Goal: Task Accomplishment & Management: Use online tool/utility

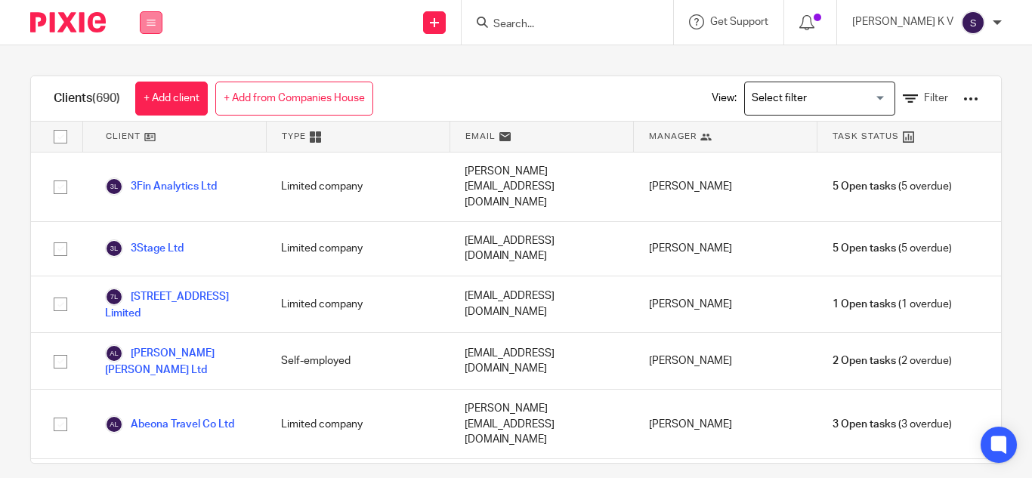
click at [153, 28] on button at bounding box center [151, 22] width 23 height 23
click at [148, 67] on link "Work" at bounding box center [143, 70] width 24 height 11
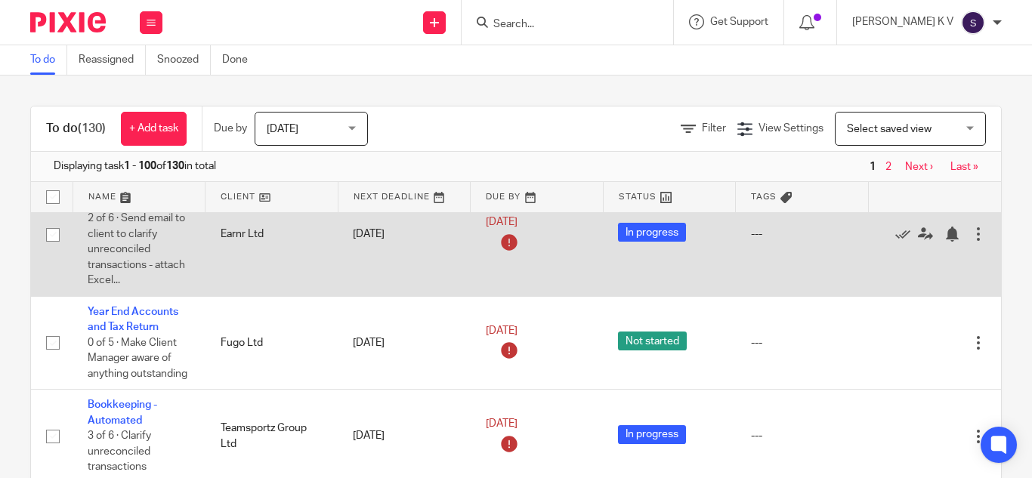
scroll to position [76, 0]
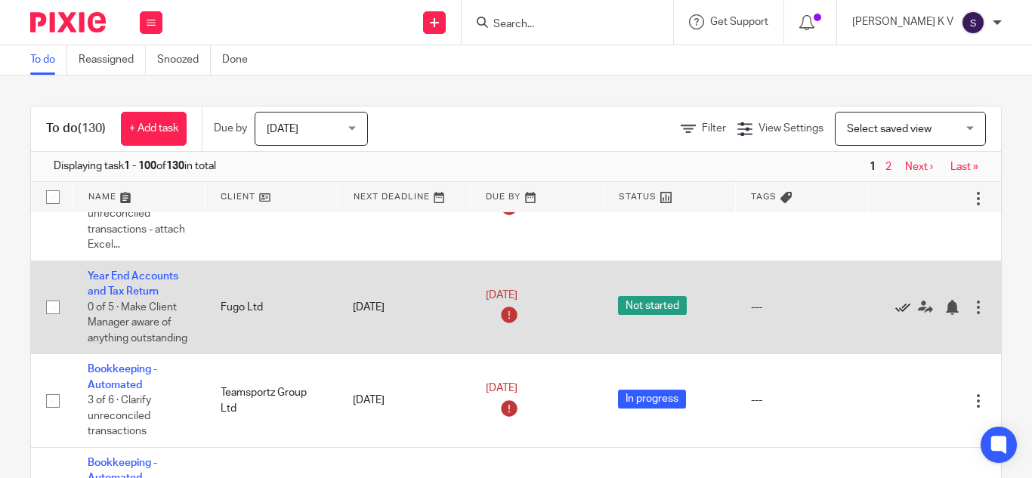
click at [896, 308] on icon at bounding box center [902, 307] width 15 height 15
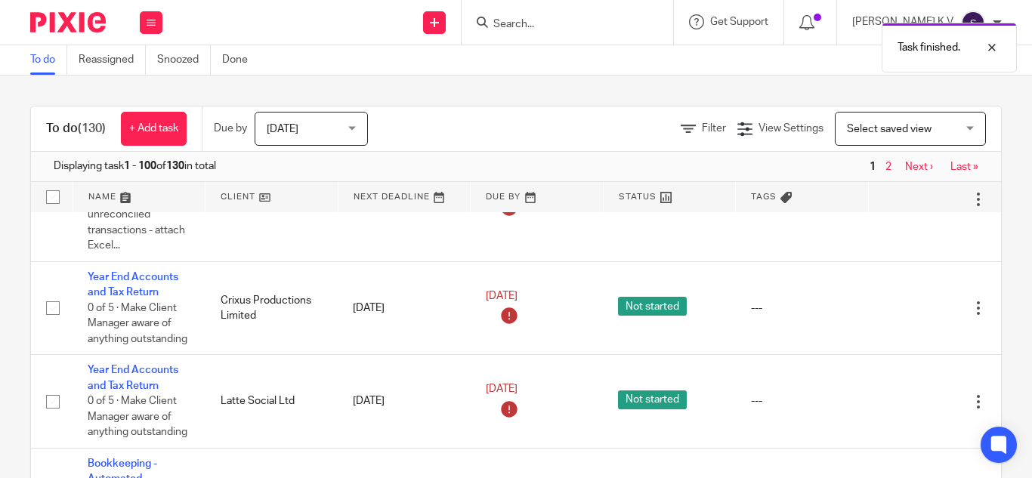
scroll to position [1058, 0]
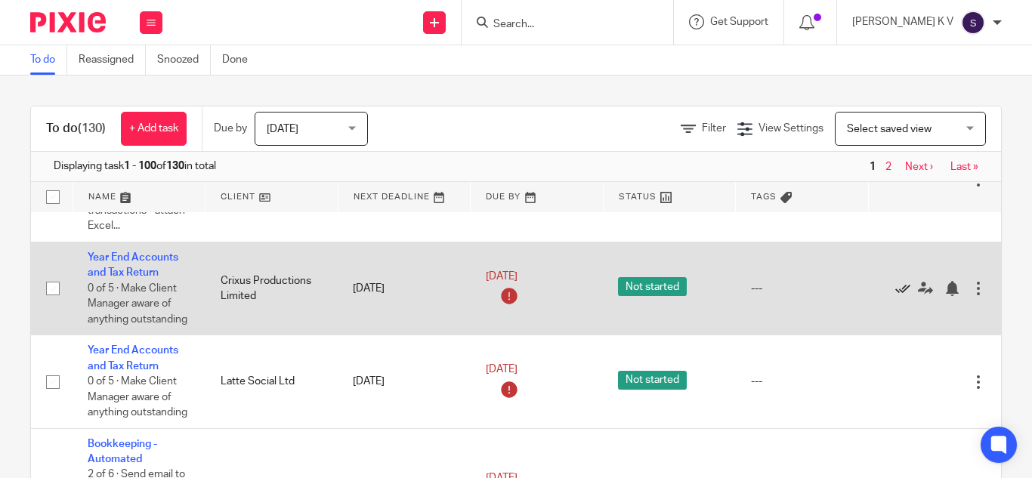
click at [895, 291] on icon at bounding box center [902, 288] width 15 height 15
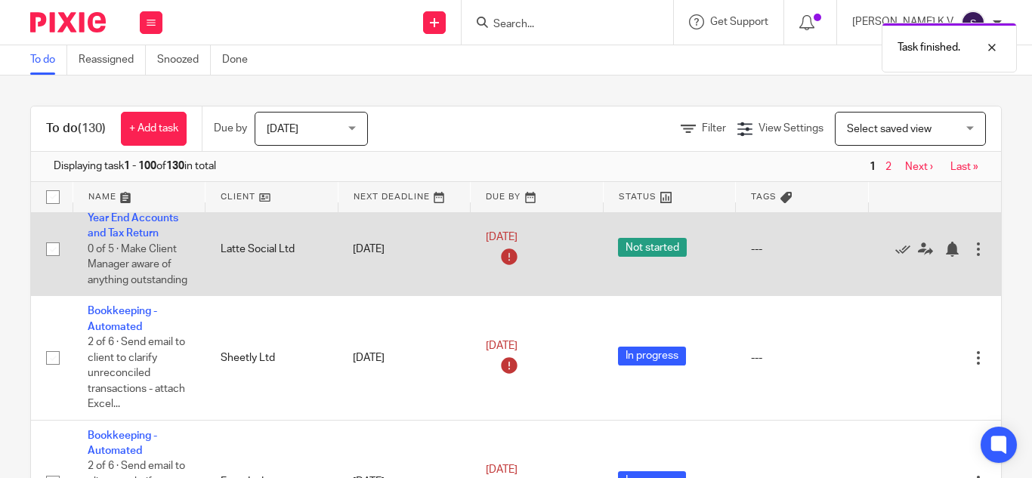
scroll to position [1133, 0]
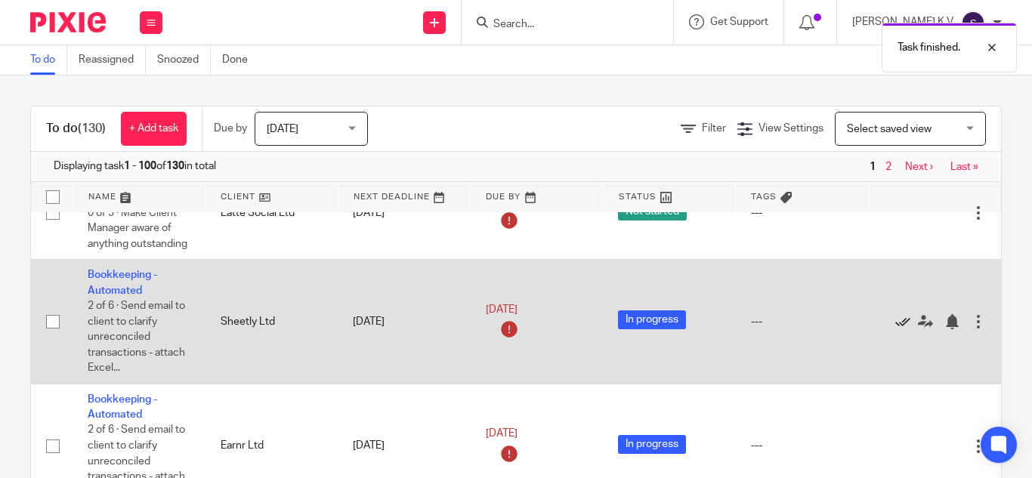
click at [897, 322] on icon at bounding box center [902, 321] width 15 height 15
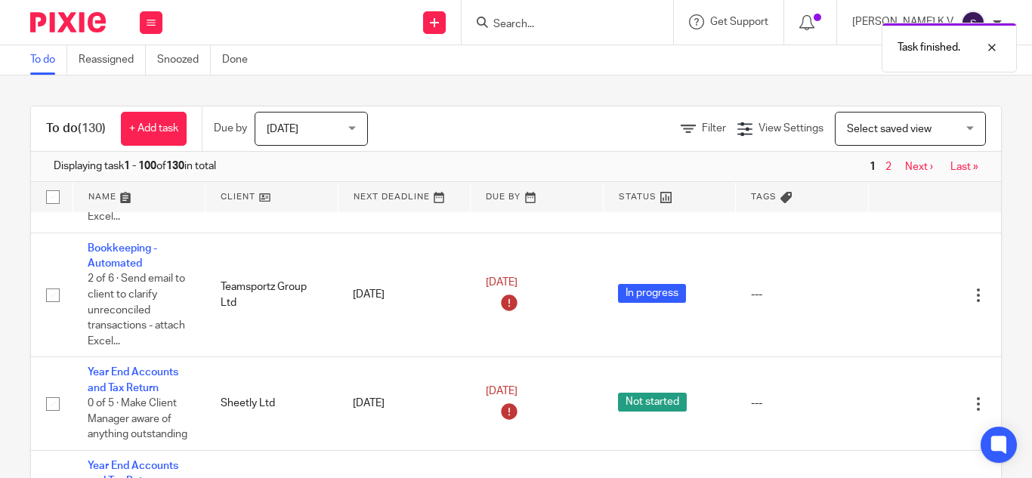
scroll to position [1360, 0]
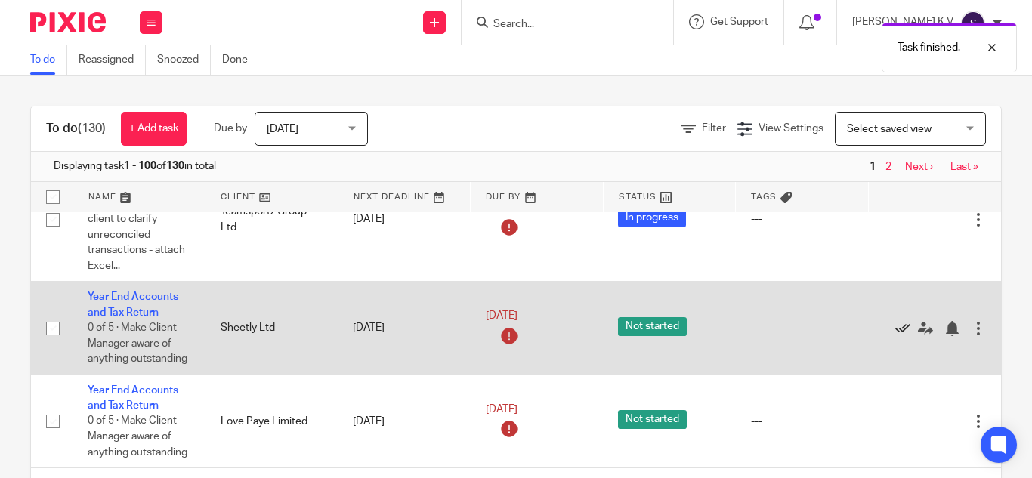
click at [898, 326] on icon at bounding box center [902, 328] width 15 height 15
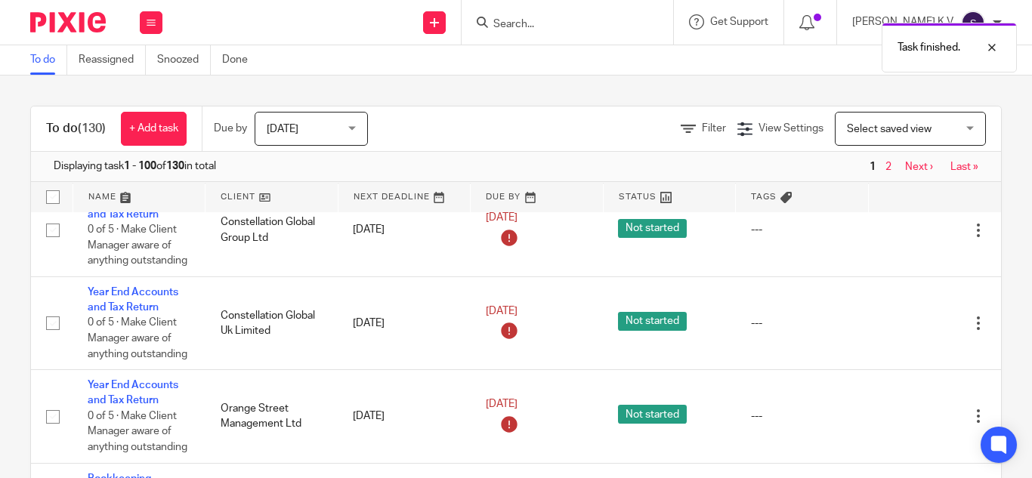
scroll to position [1813, 0]
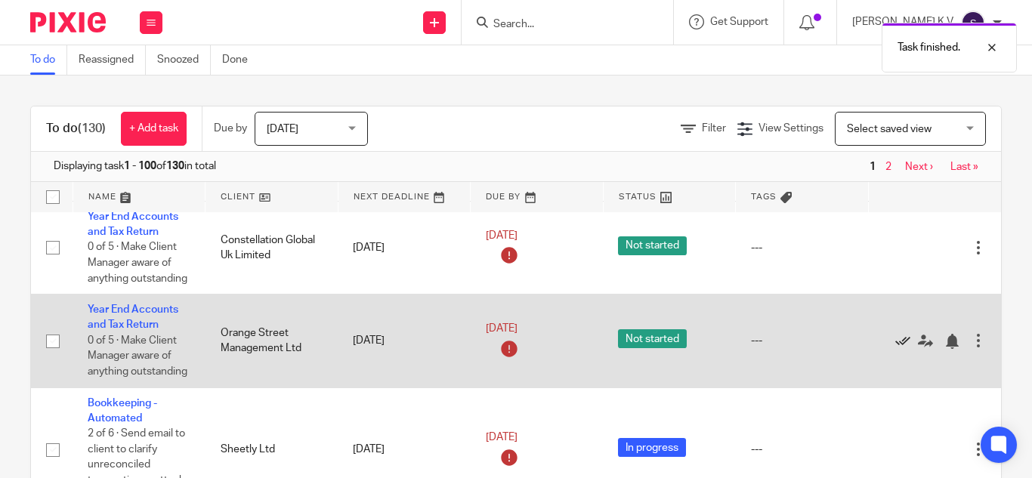
click at [897, 338] on icon at bounding box center [902, 341] width 15 height 15
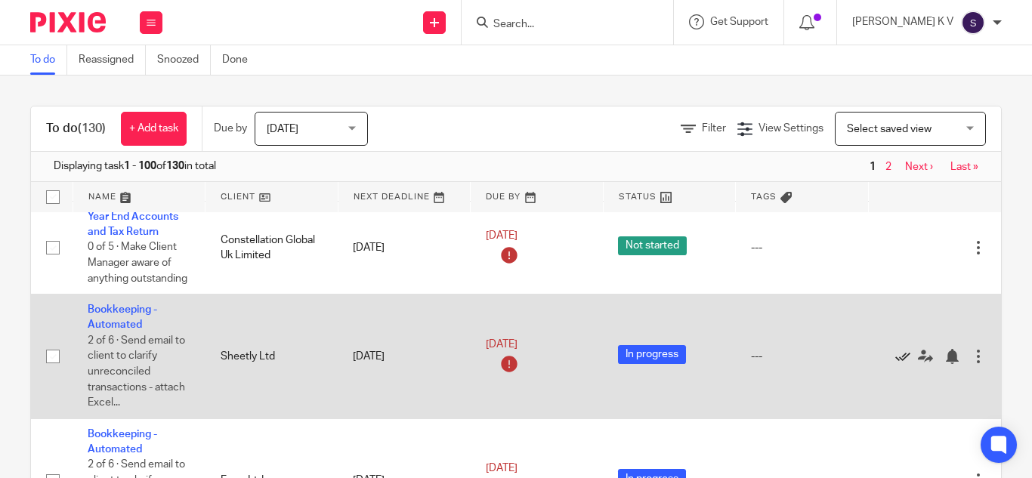
click at [899, 356] on icon at bounding box center [902, 356] width 15 height 15
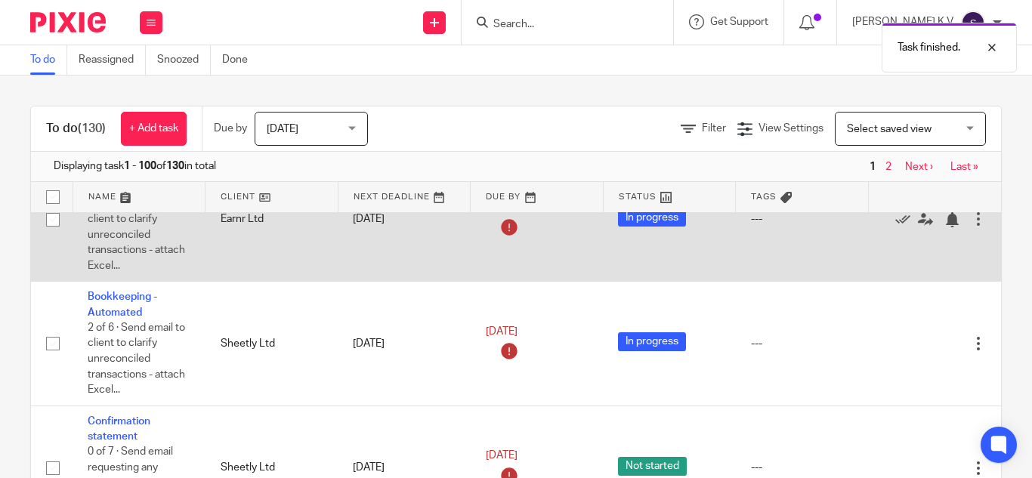
scroll to position [2417, 0]
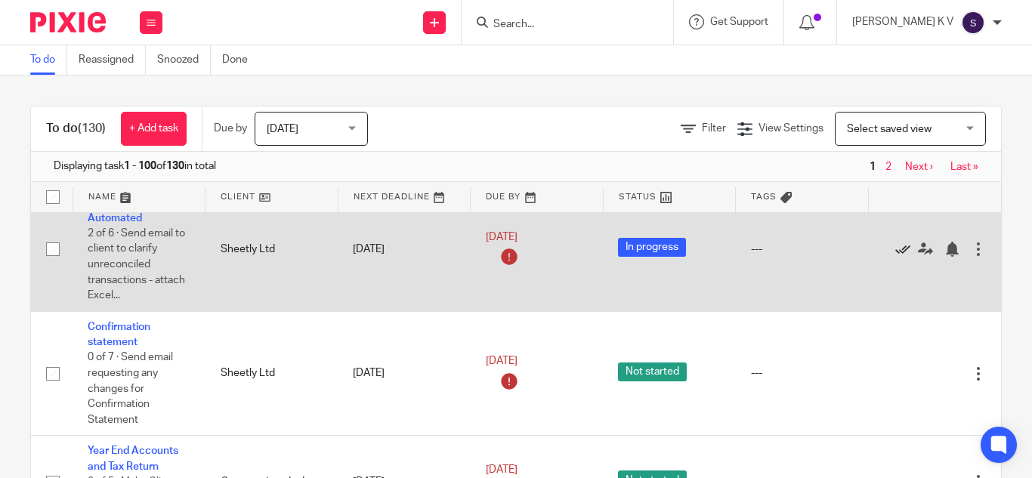
click at [898, 255] on icon at bounding box center [902, 249] width 15 height 15
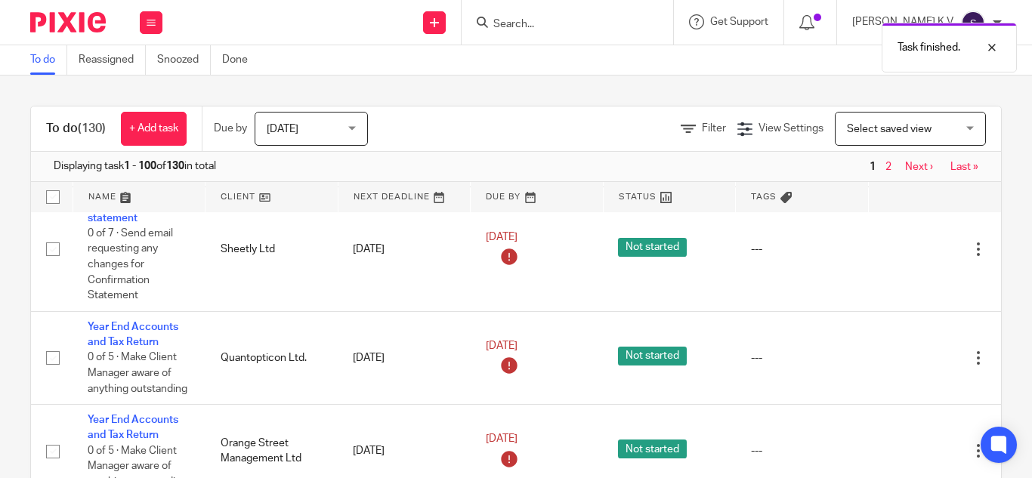
click at [898, 255] on icon at bounding box center [902, 249] width 15 height 15
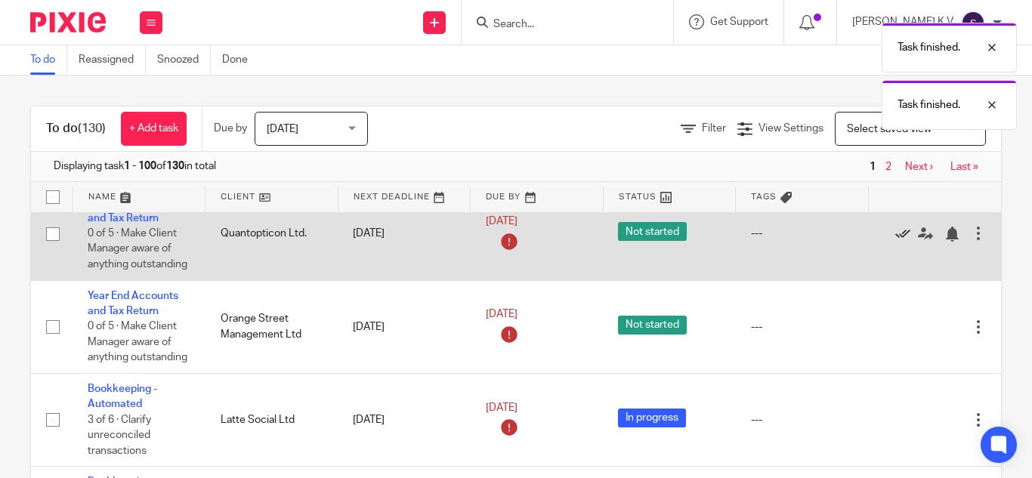
click at [901, 237] on icon at bounding box center [902, 234] width 15 height 15
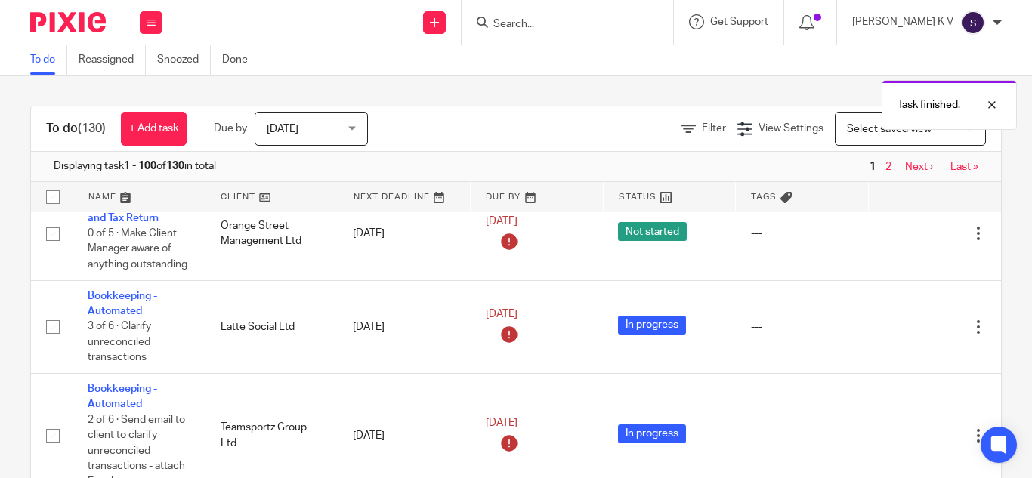
click at [901, 237] on icon at bounding box center [902, 234] width 15 height 15
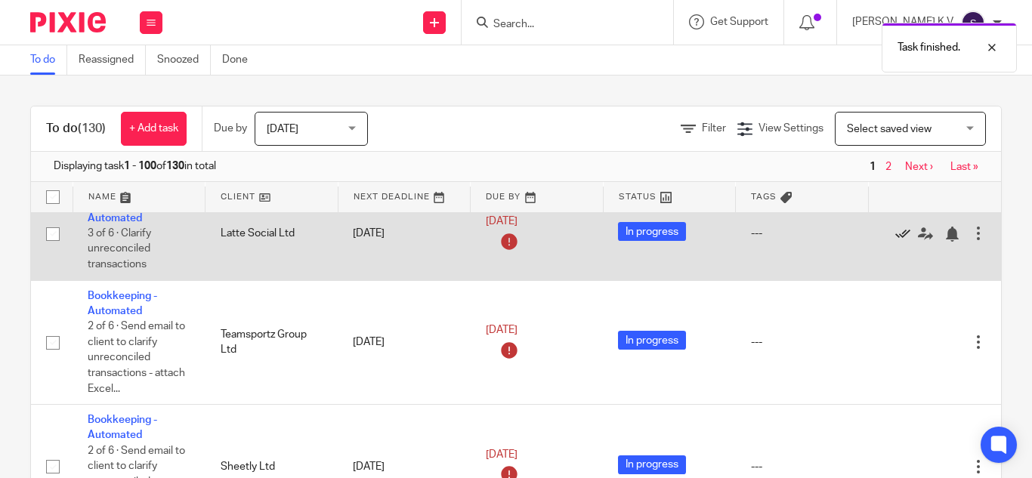
click at [906, 233] on icon at bounding box center [902, 234] width 15 height 15
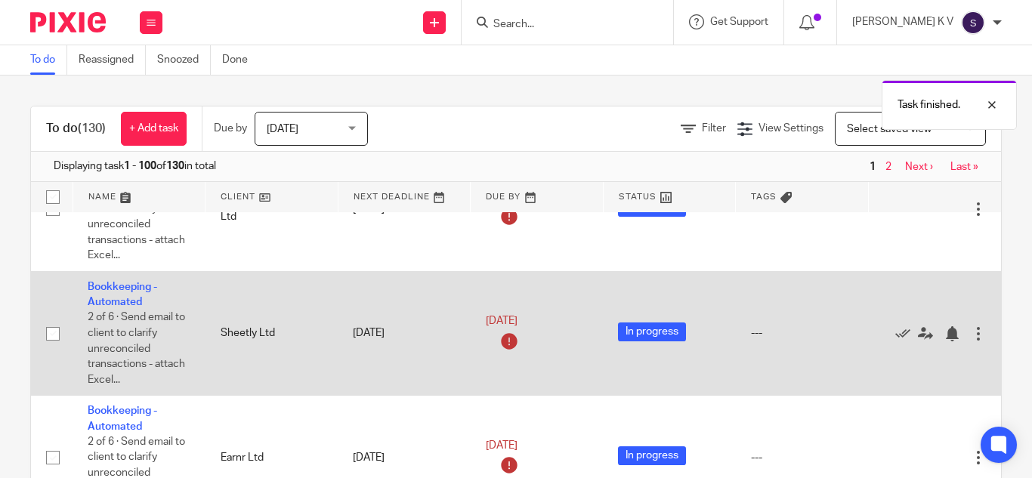
scroll to position [2493, 0]
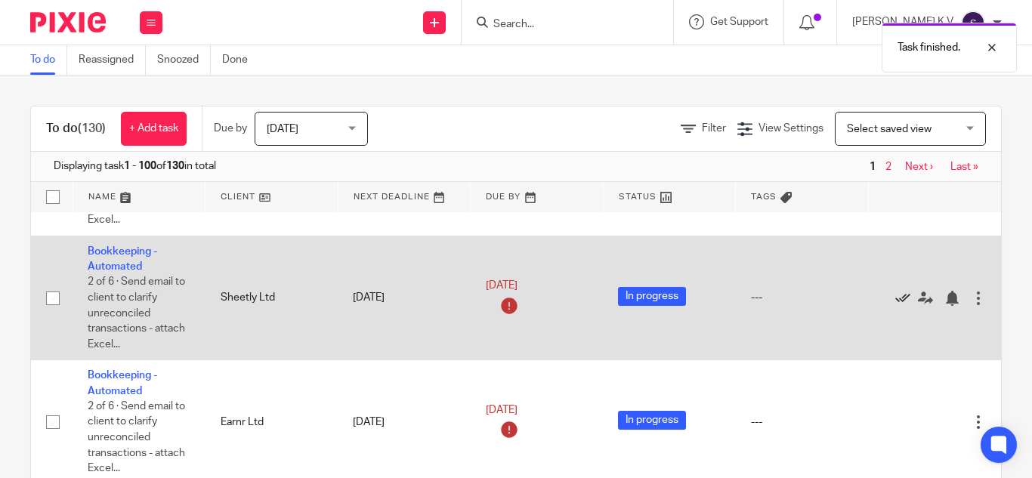
click at [898, 301] on icon at bounding box center [902, 298] width 15 height 15
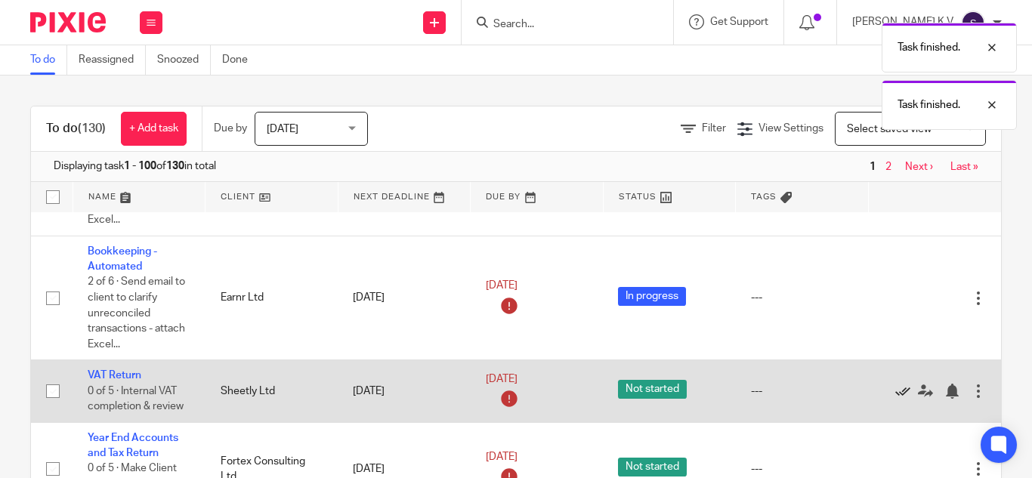
click at [895, 391] on icon at bounding box center [902, 391] width 15 height 15
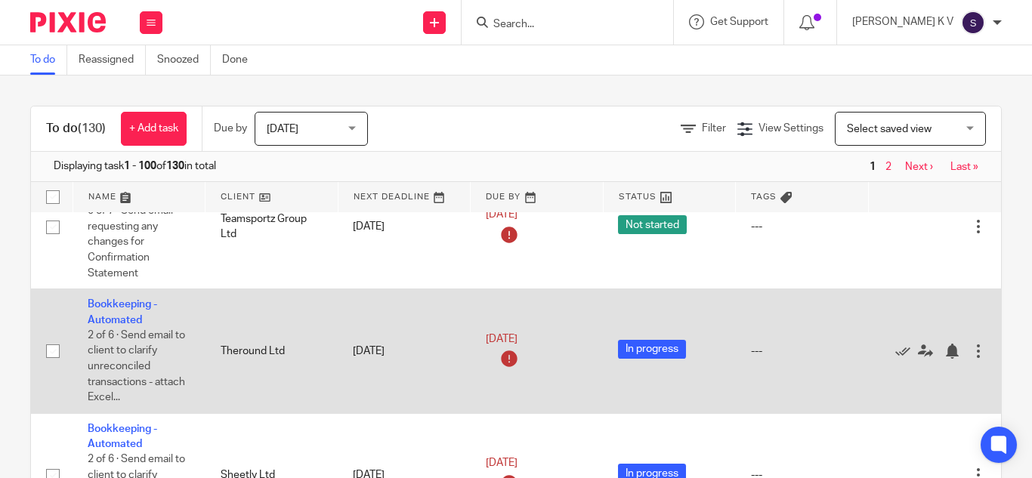
scroll to position [3097, 0]
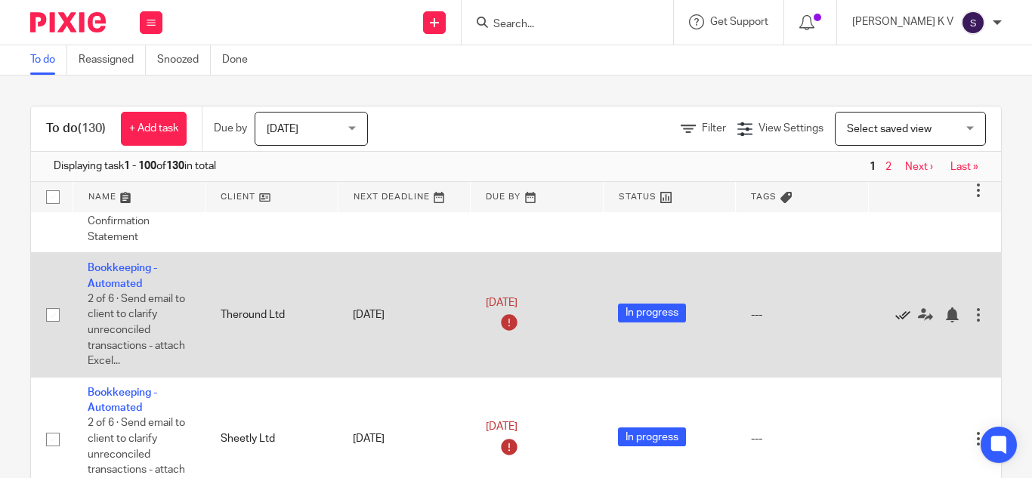
click at [896, 320] on icon at bounding box center [902, 314] width 15 height 15
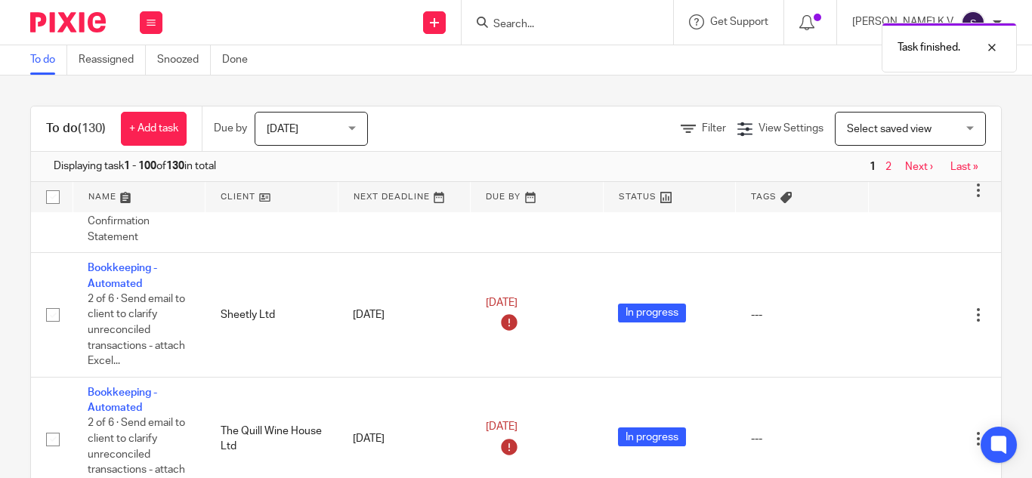
click at [896, 320] on icon at bounding box center [902, 314] width 15 height 15
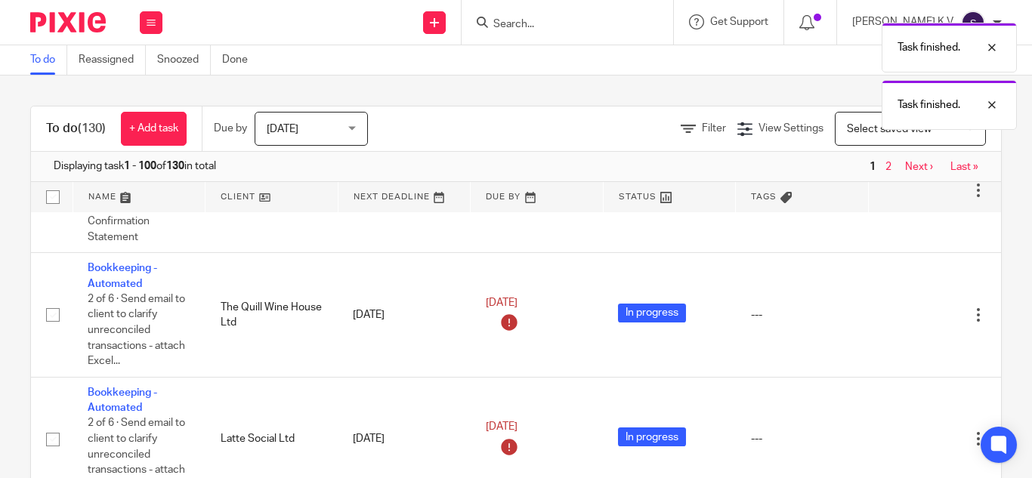
click at [896, 320] on icon at bounding box center [902, 314] width 15 height 15
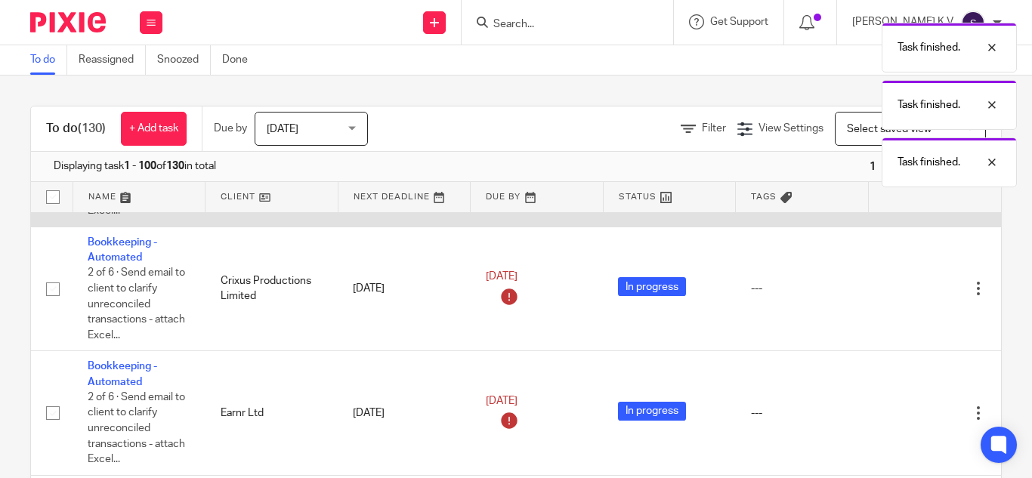
scroll to position [3248, 0]
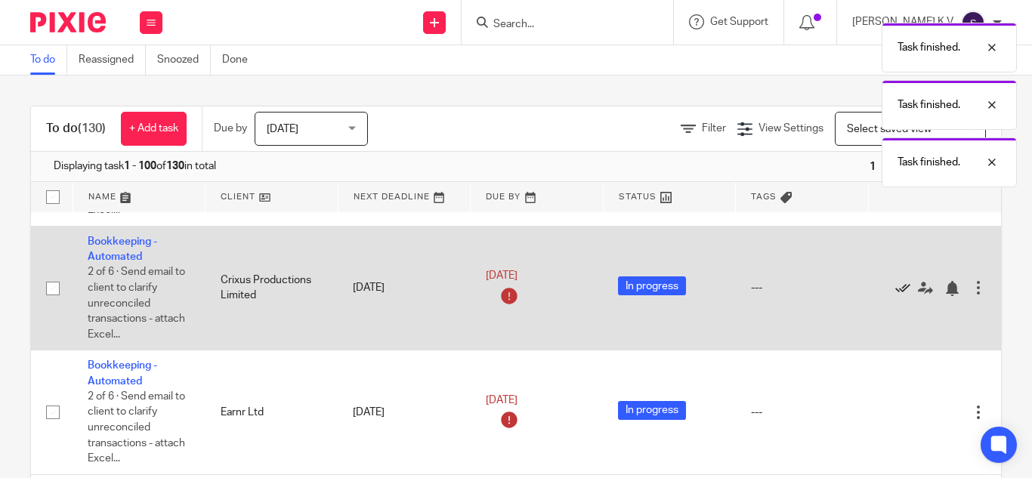
click at [900, 287] on icon at bounding box center [902, 288] width 15 height 15
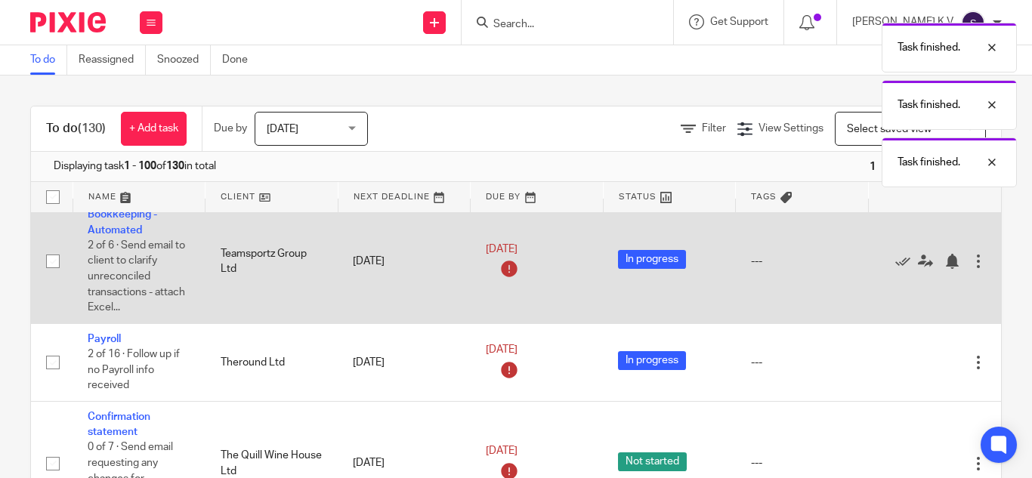
scroll to position [3475, 0]
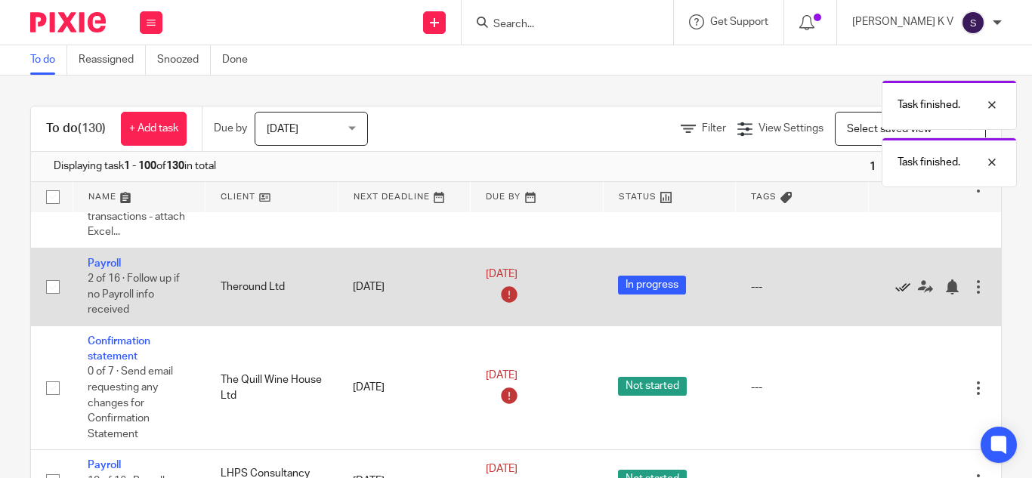
click at [897, 290] on icon at bounding box center [902, 286] width 15 height 15
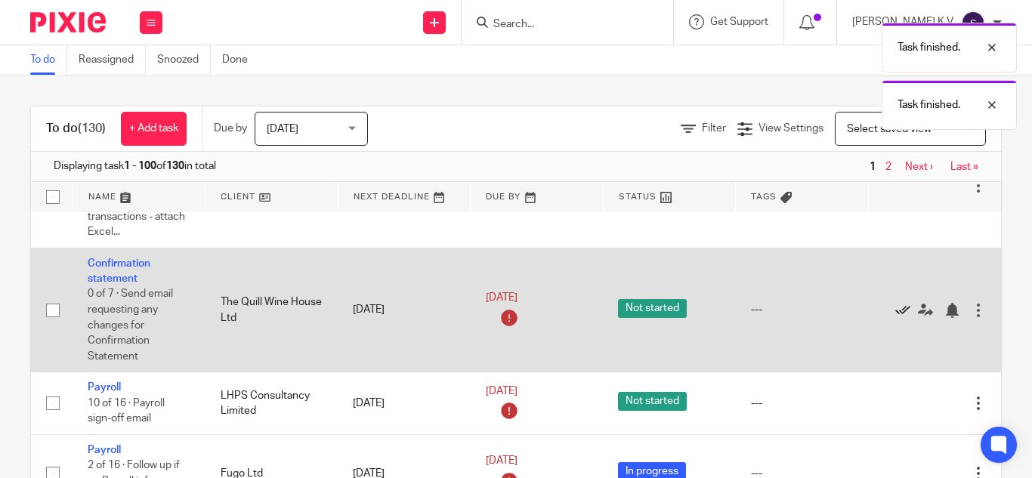
click at [897, 313] on icon at bounding box center [902, 310] width 15 height 15
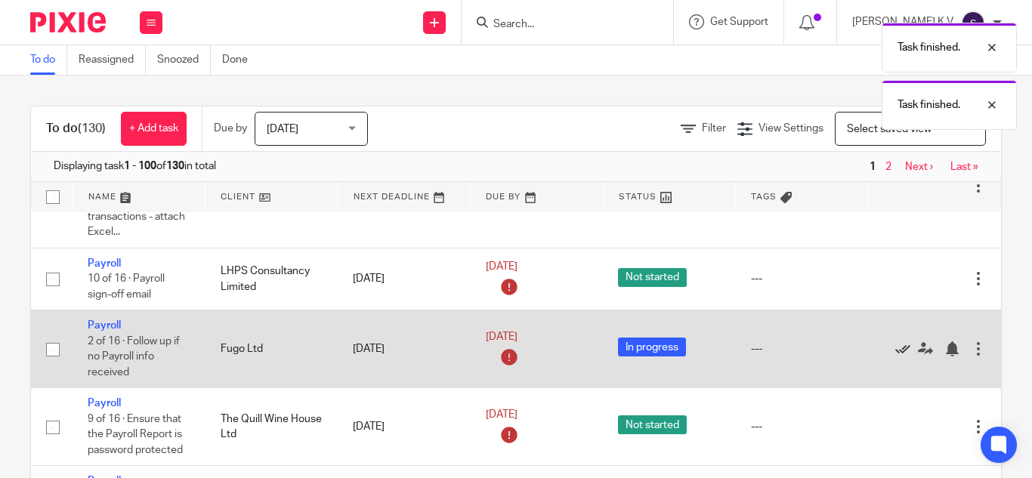
click at [895, 347] on icon at bounding box center [902, 348] width 15 height 15
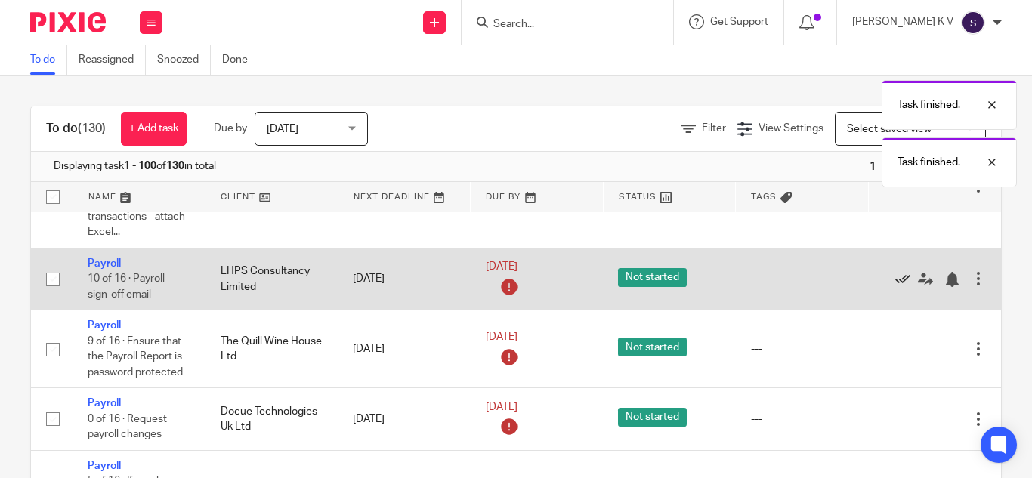
click at [897, 283] on icon at bounding box center [902, 279] width 15 height 15
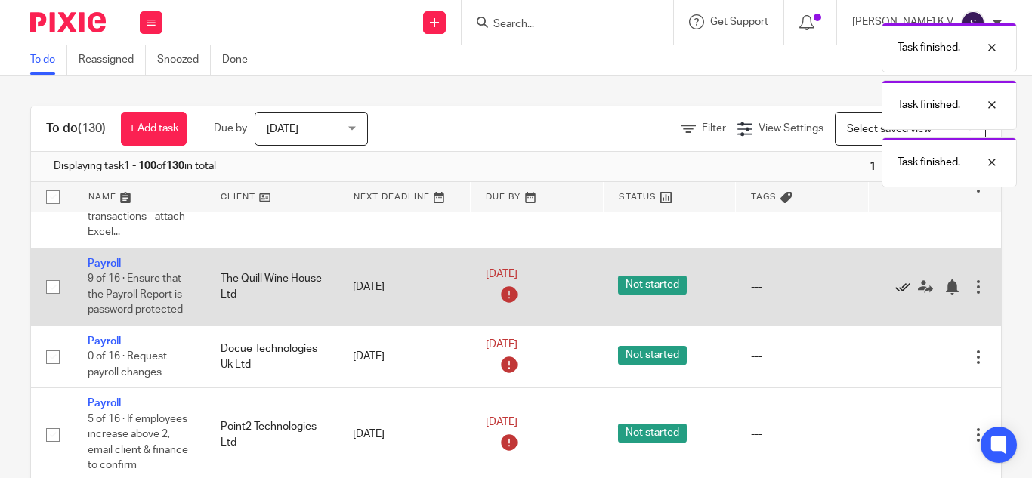
click at [899, 288] on icon at bounding box center [902, 286] width 15 height 15
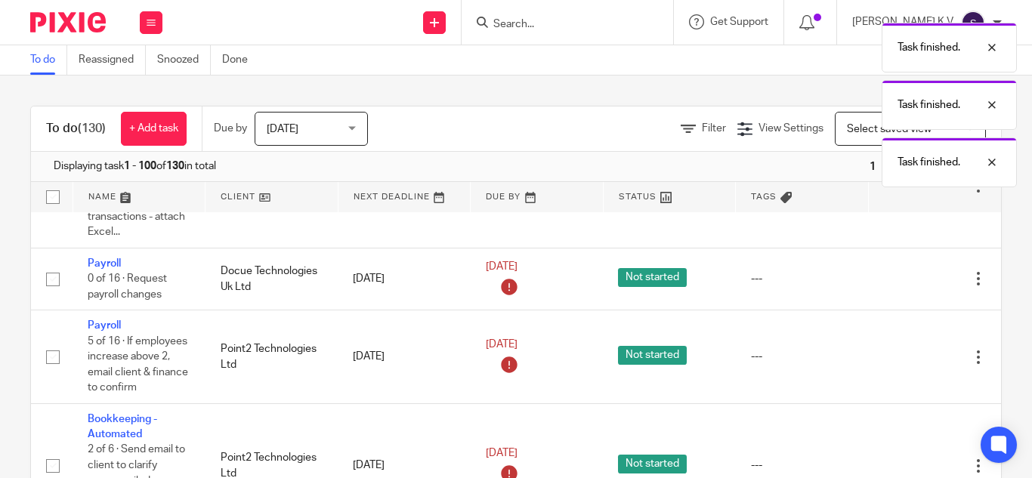
click at [899, 288] on div "Edit task Delete" at bounding box center [934, 279] width 103 height 38
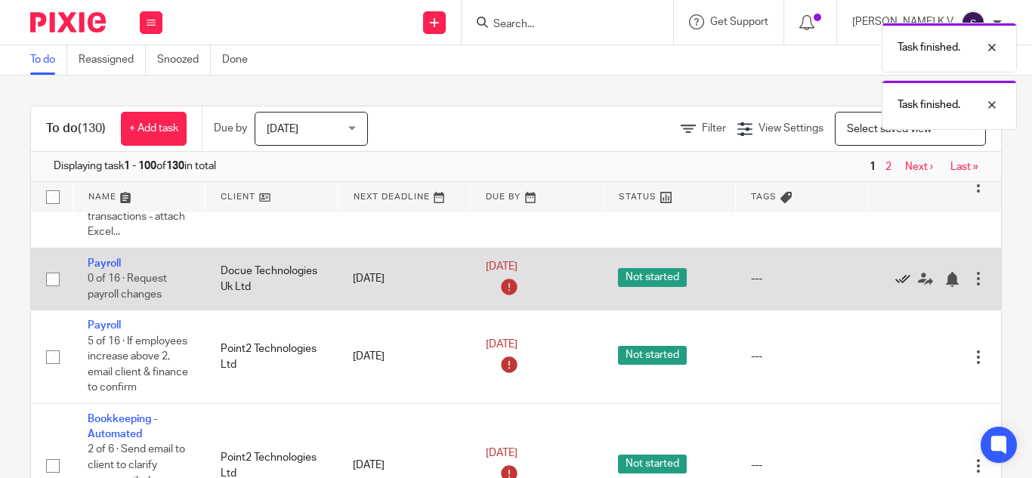
click at [900, 284] on icon at bounding box center [902, 279] width 15 height 15
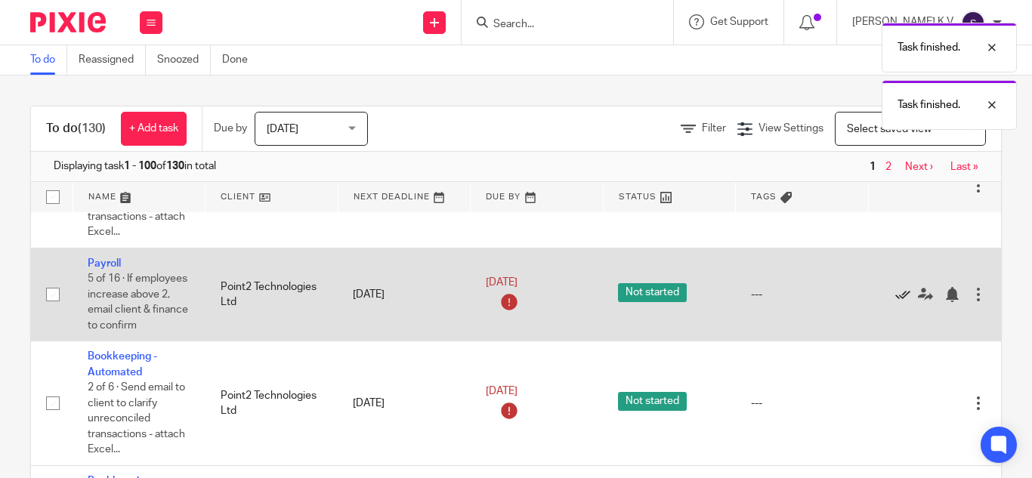
click at [899, 296] on icon at bounding box center [902, 294] width 15 height 15
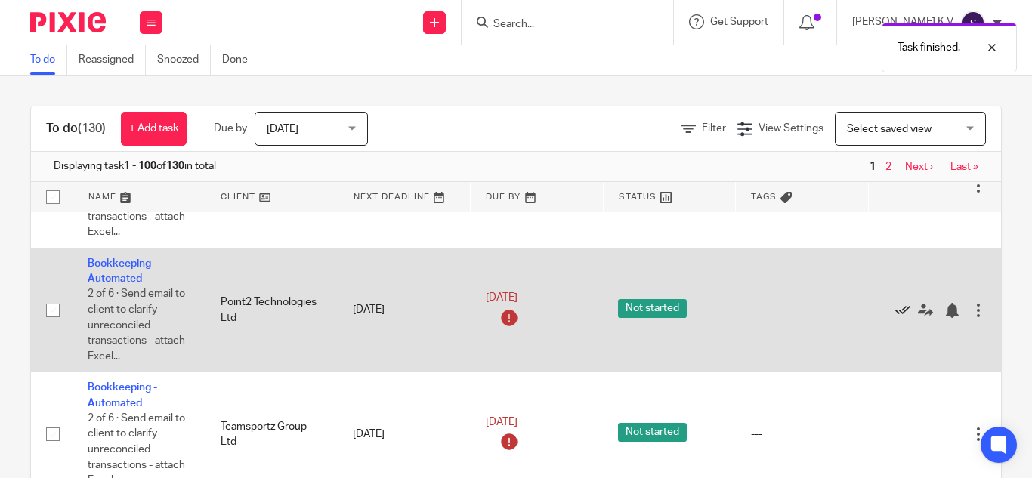
click at [898, 311] on icon at bounding box center [902, 310] width 15 height 15
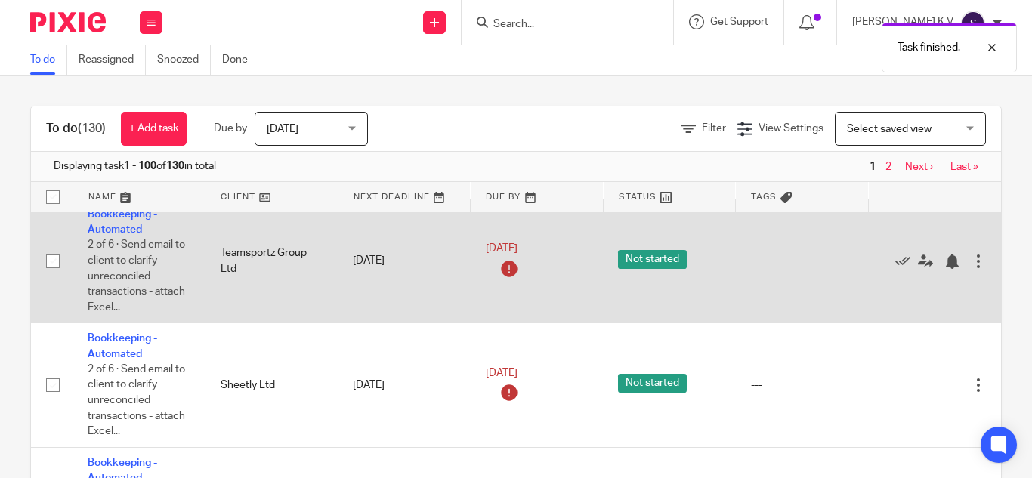
scroll to position [3550, 0]
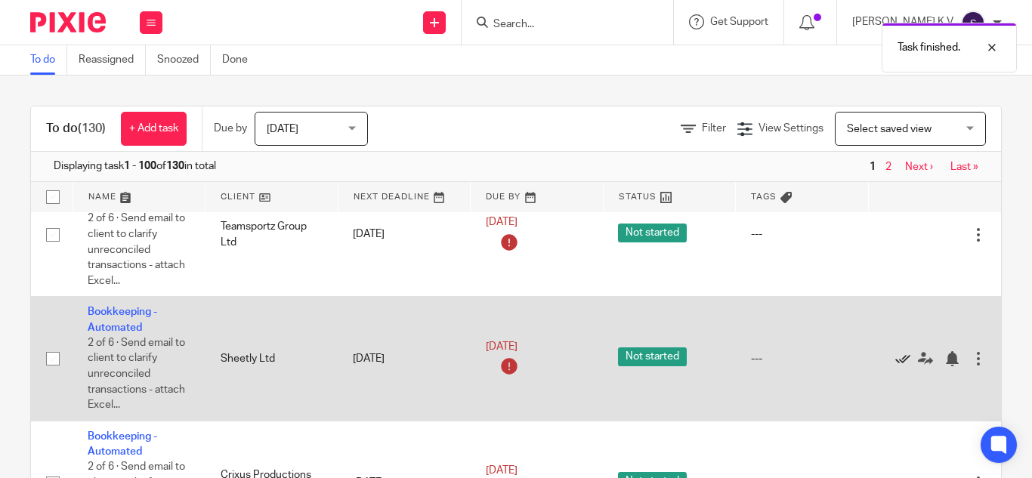
click at [900, 355] on icon at bounding box center [902, 358] width 15 height 15
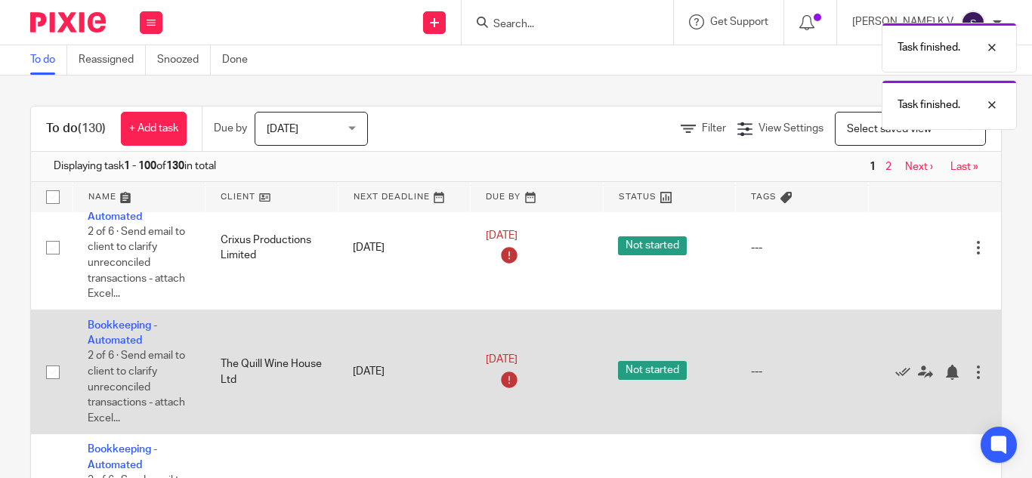
scroll to position [3626, 0]
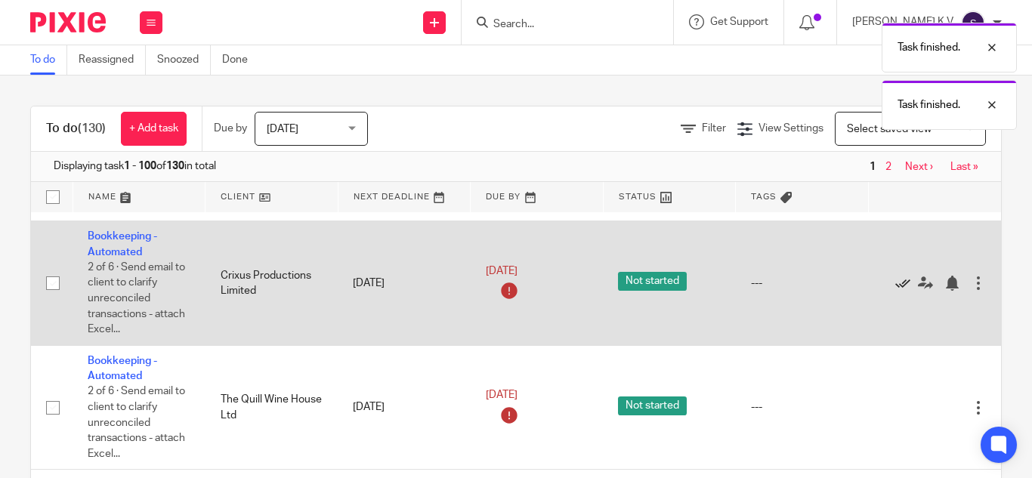
click at [898, 286] on icon at bounding box center [902, 283] width 15 height 15
click at [901, 282] on icon at bounding box center [902, 283] width 15 height 15
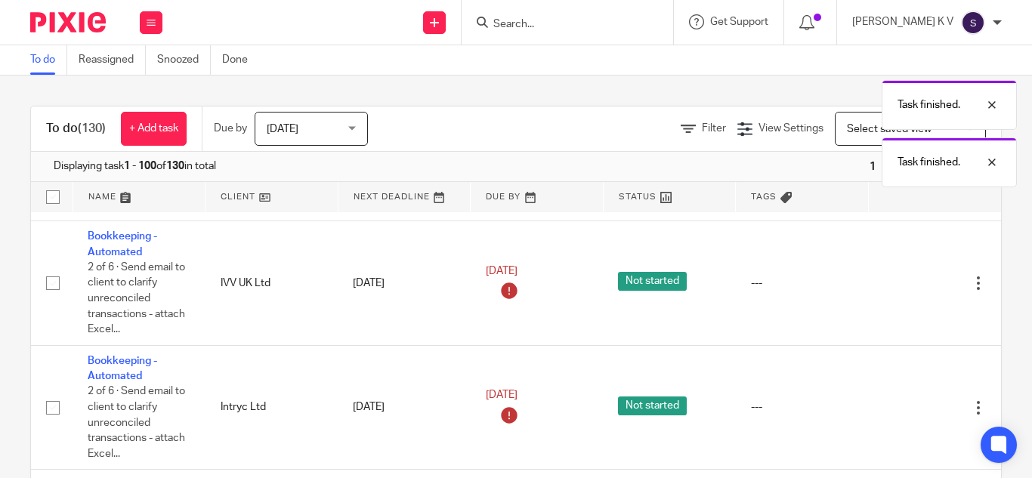
click at [901, 282] on icon at bounding box center [902, 283] width 15 height 15
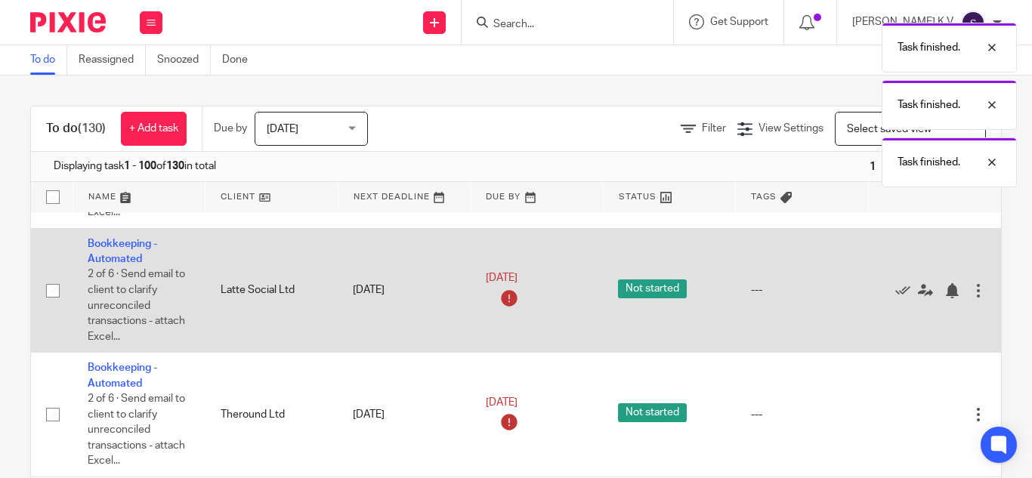
scroll to position [3777, 0]
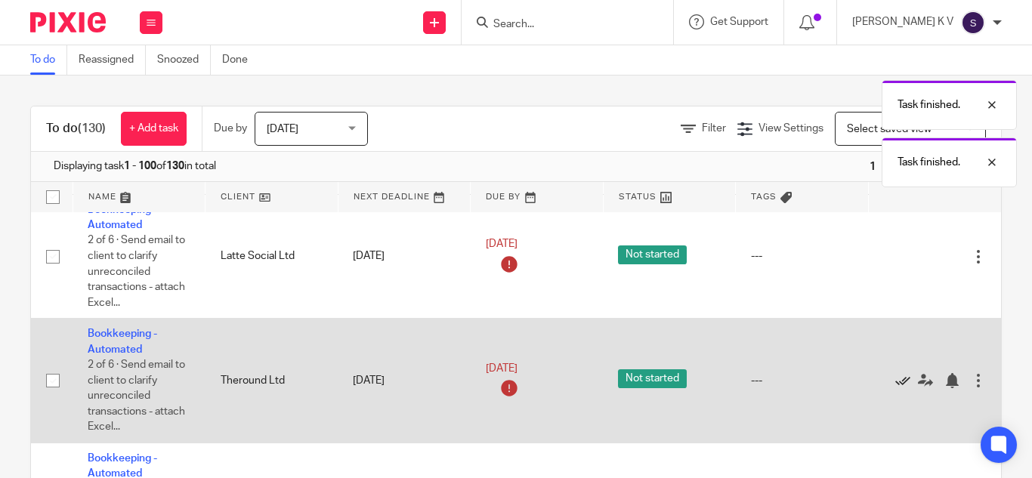
click at [895, 378] on icon at bounding box center [902, 380] width 15 height 15
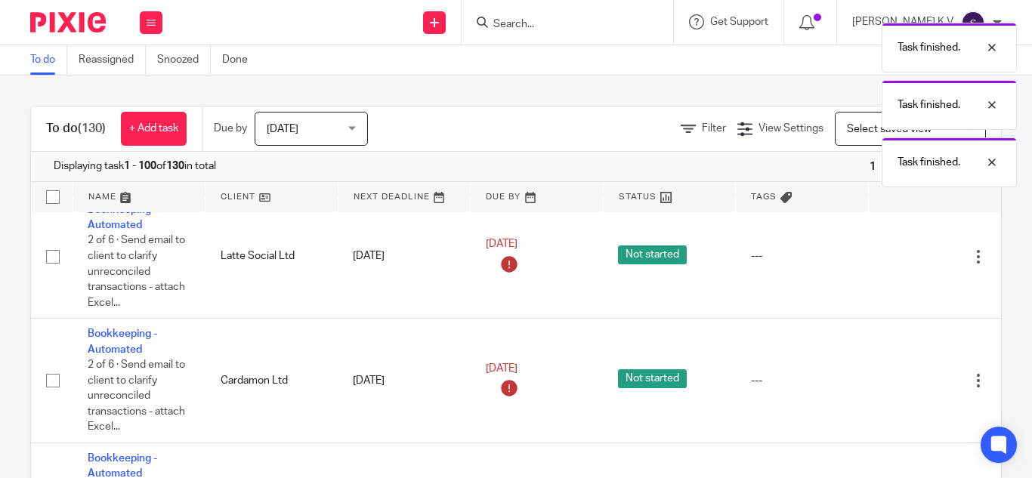
click at [895, 378] on icon at bounding box center [902, 380] width 15 height 15
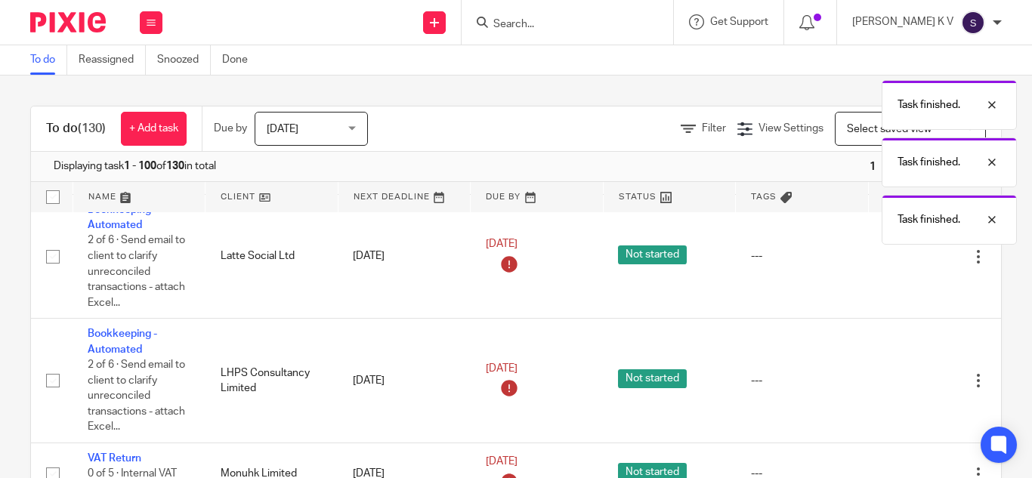
click at [895, 378] on icon at bounding box center [902, 380] width 15 height 15
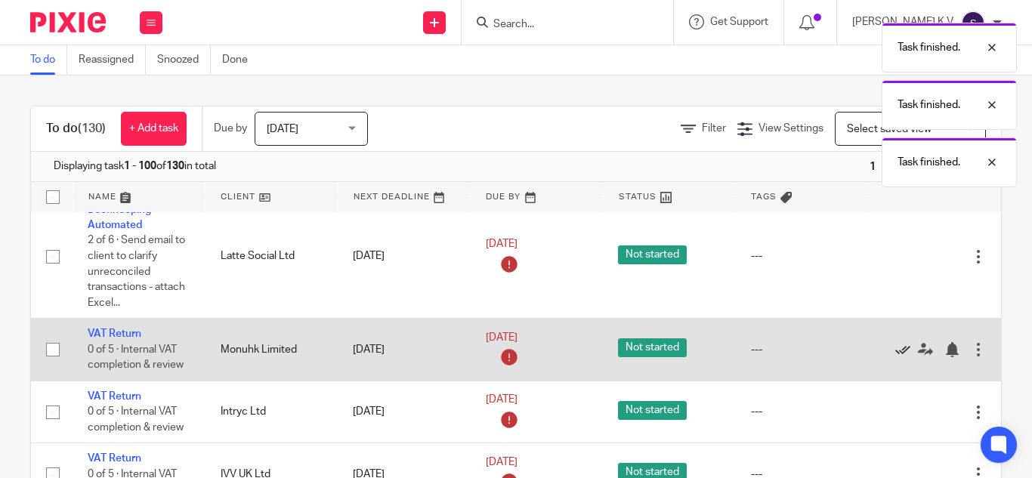
click at [895, 350] on icon at bounding box center [902, 349] width 15 height 15
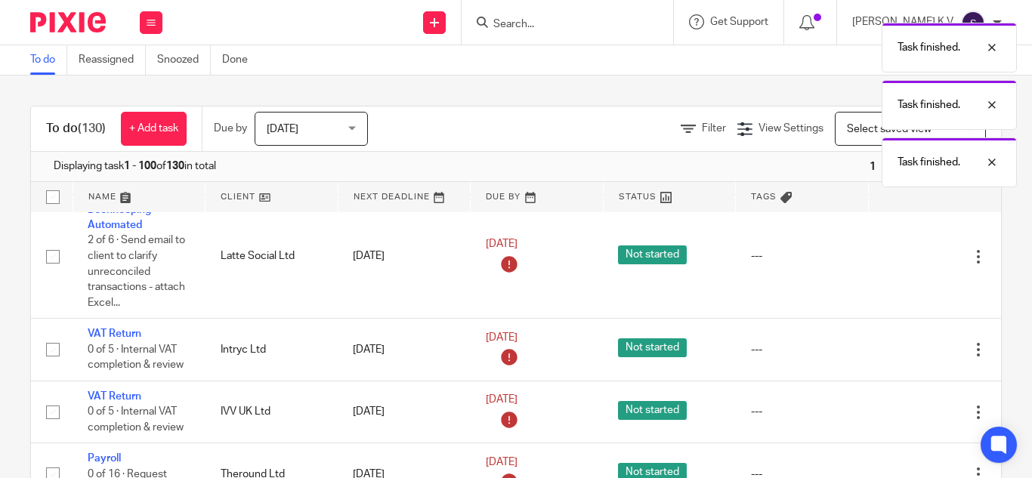
click at [895, 350] on icon at bounding box center [902, 349] width 15 height 15
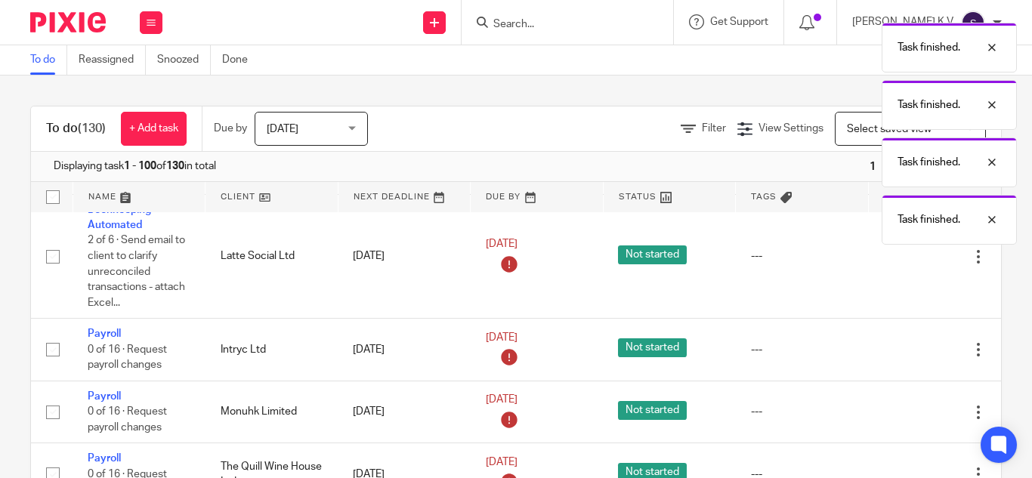
click at [895, 350] on icon at bounding box center [902, 349] width 15 height 15
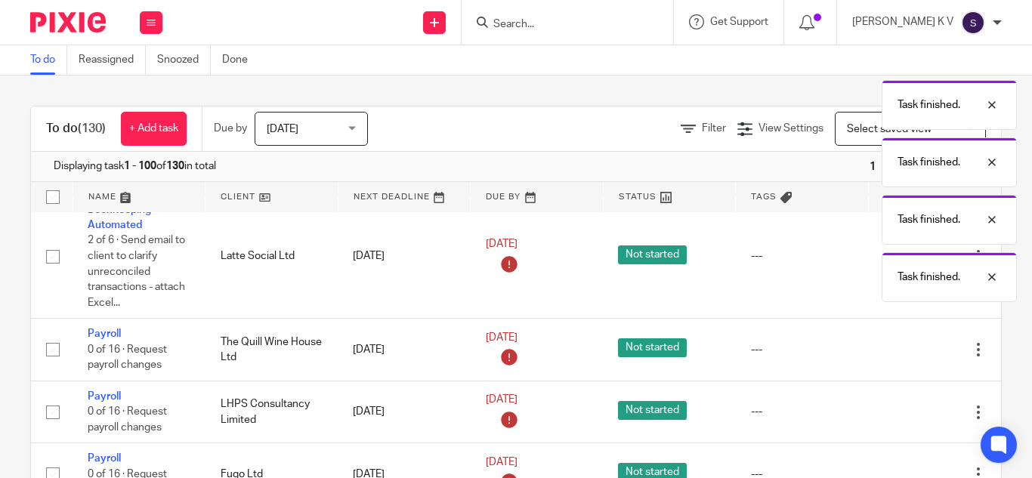
click at [895, 350] on icon at bounding box center [902, 349] width 15 height 15
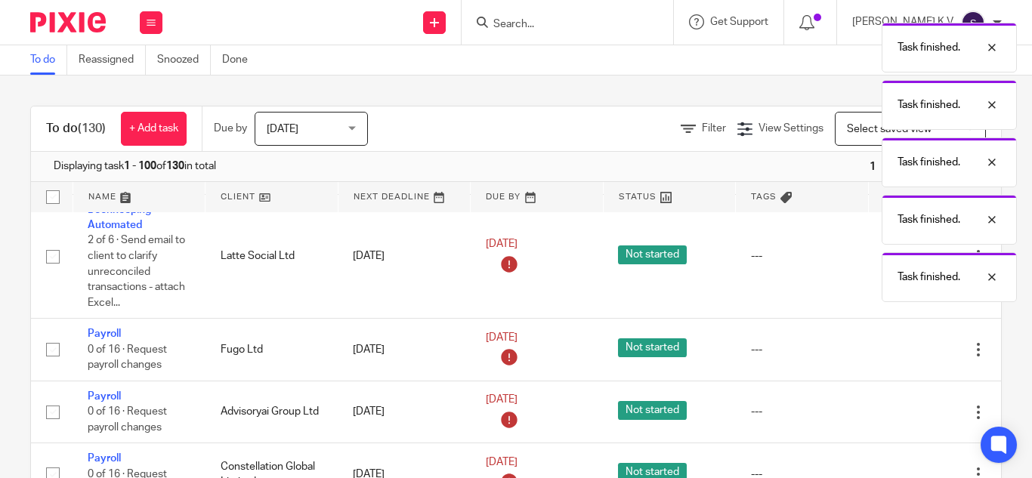
click at [895, 350] on icon at bounding box center [902, 349] width 15 height 15
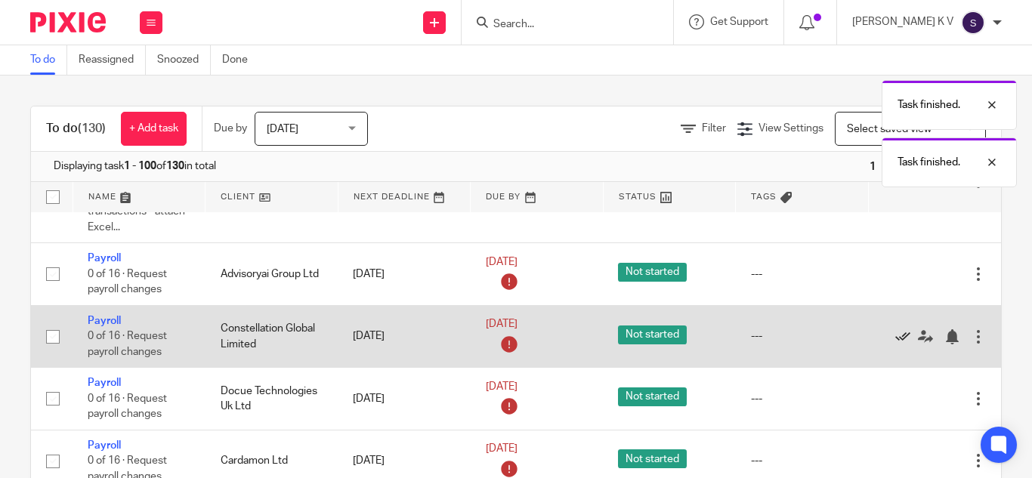
click at [897, 338] on icon at bounding box center [902, 336] width 15 height 15
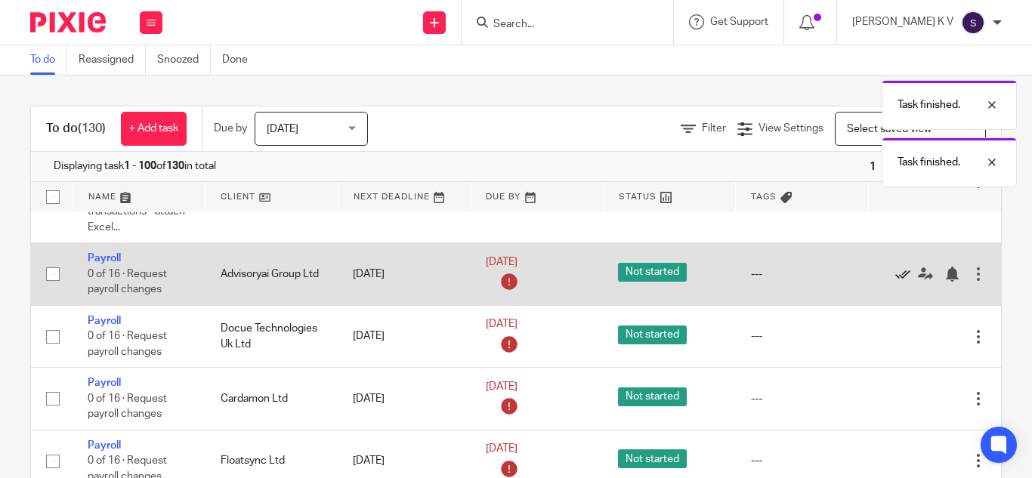
click at [900, 276] on icon at bounding box center [902, 274] width 15 height 15
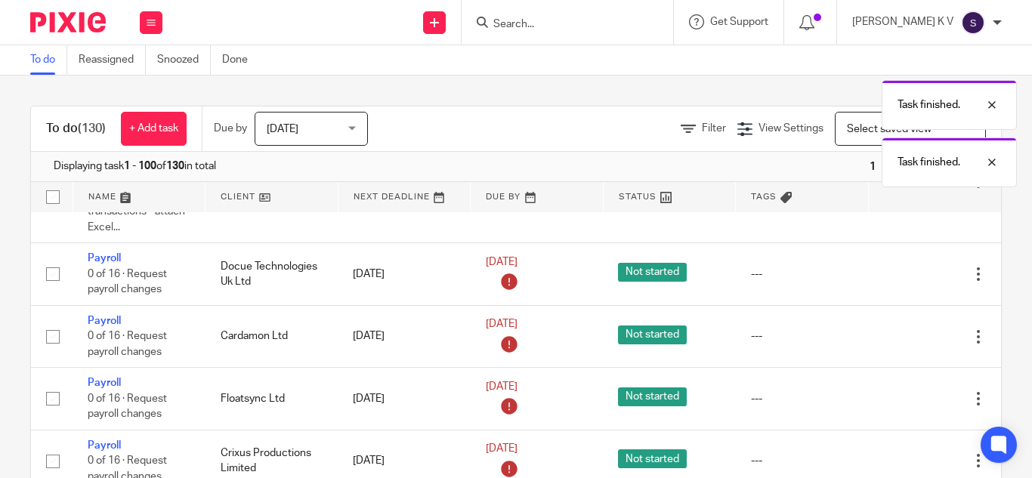
click at [900, 276] on icon at bounding box center [902, 274] width 15 height 15
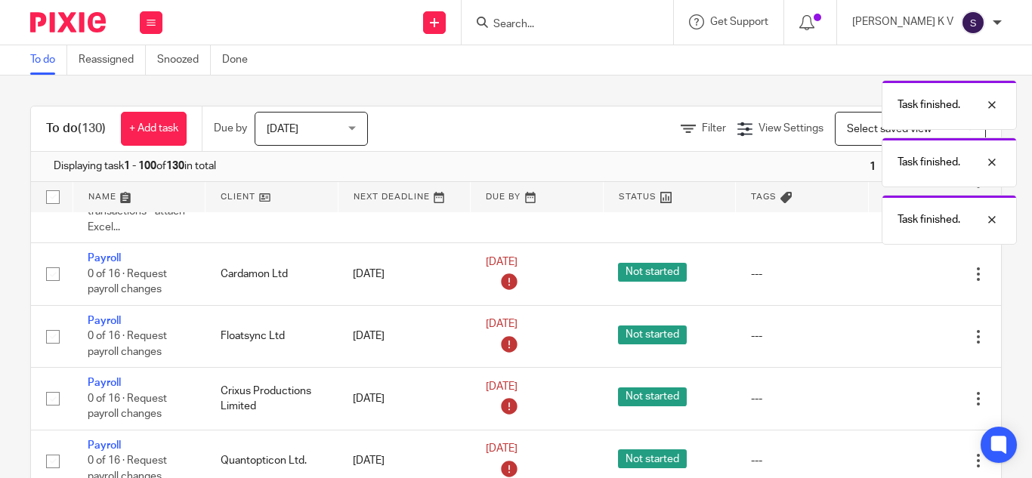
click at [900, 276] on icon at bounding box center [902, 274] width 15 height 15
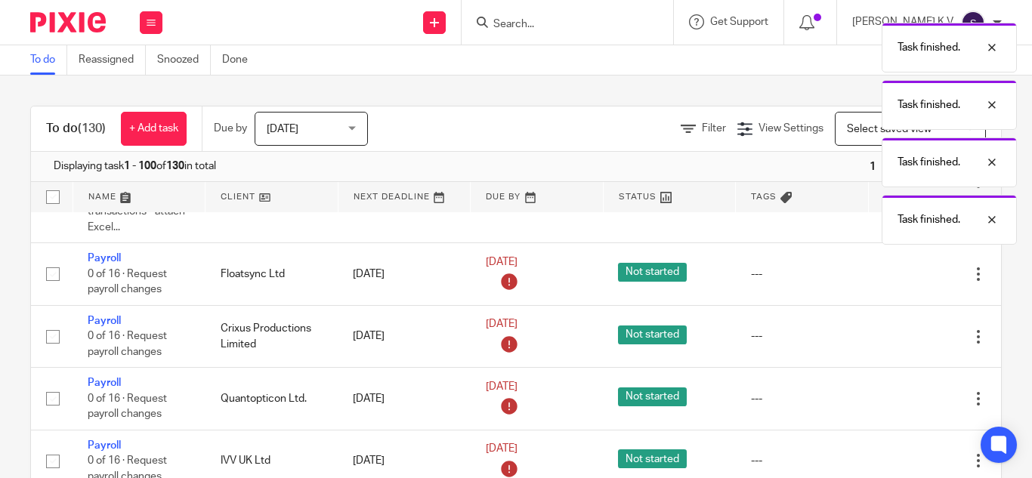
click at [900, 276] on icon at bounding box center [902, 274] width 15 height 15
click at [900, 245] on div "Task finished. Task finished. Task finished. Task finished." at bounding box center [766, 130] width 501 height 230
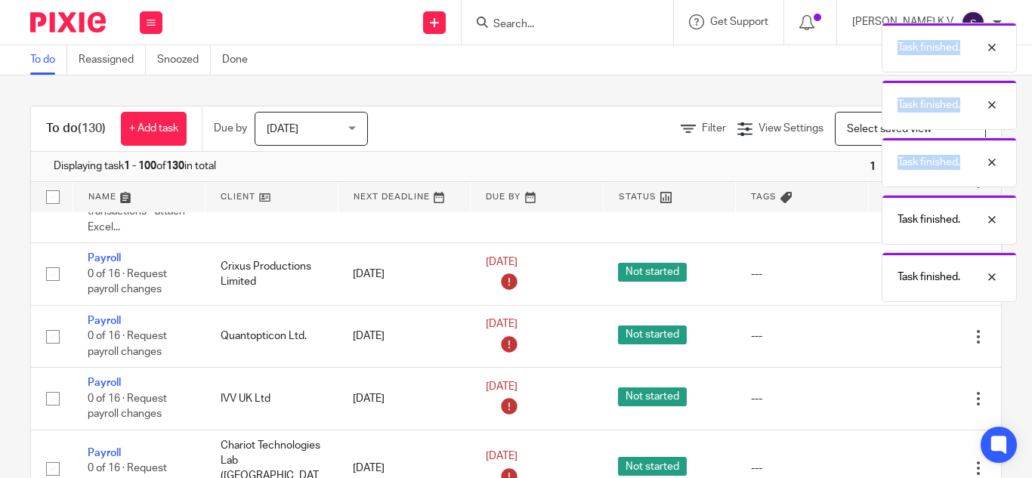
click at [900, 276] on p "Task finished." at bounding box center [928, 277] width 63 height 15
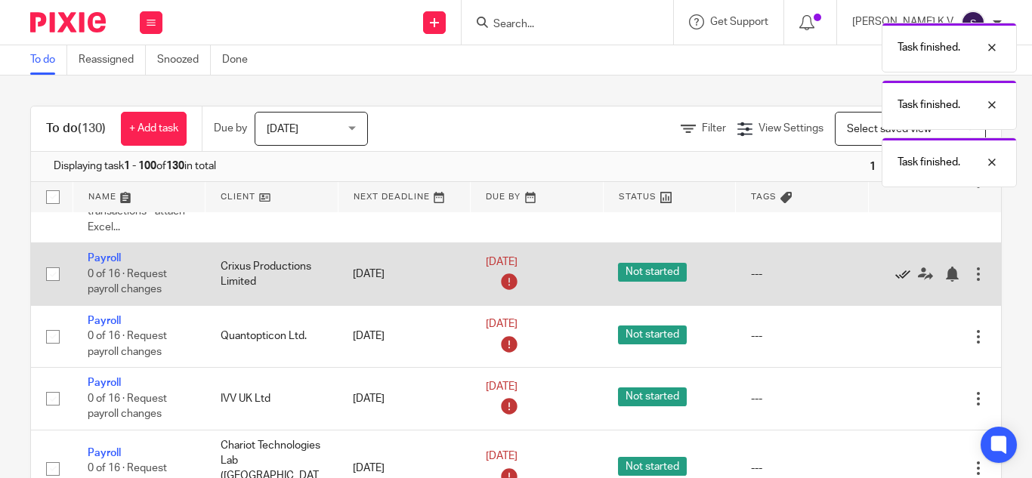
click at [900, 276] on icon at bounding box center [902, 274] width 15 height 15
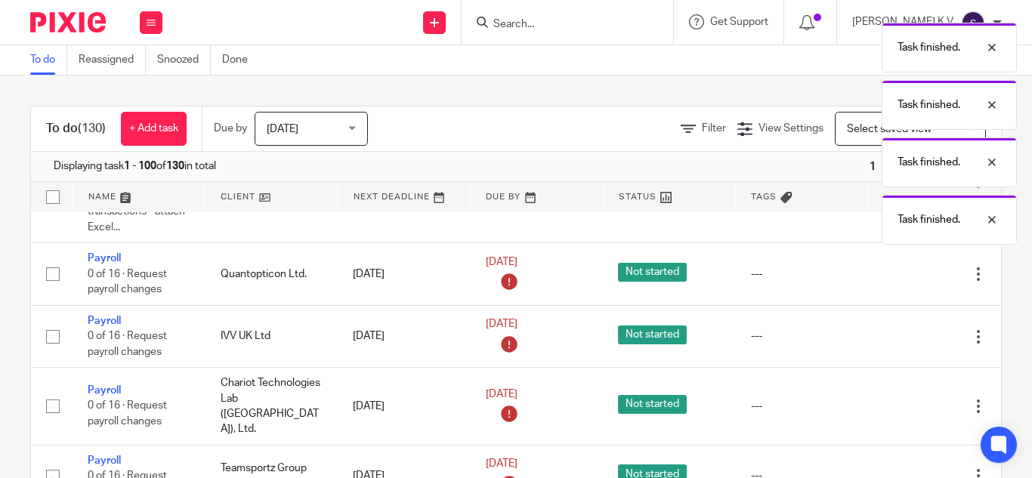
click at [900, 276] on icon at bounding box center [902, 274] width 15 height 15
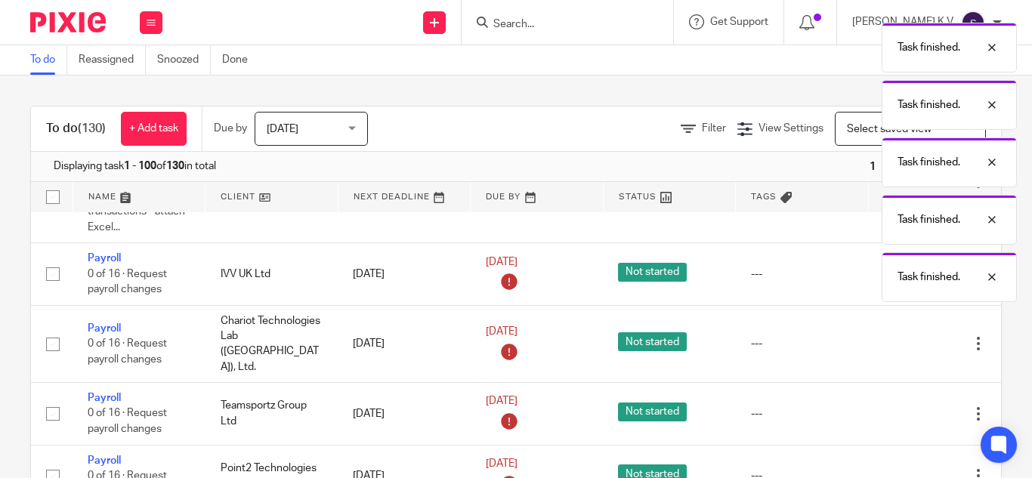
click at [900, 276] on div "Task finished. Task finished. Task finished. Task finished. Task finished." at bounding box center [766, 158] width 501 height 287
click at [900, 276] on icon at bounding box center [902, 274] width 15 height 15
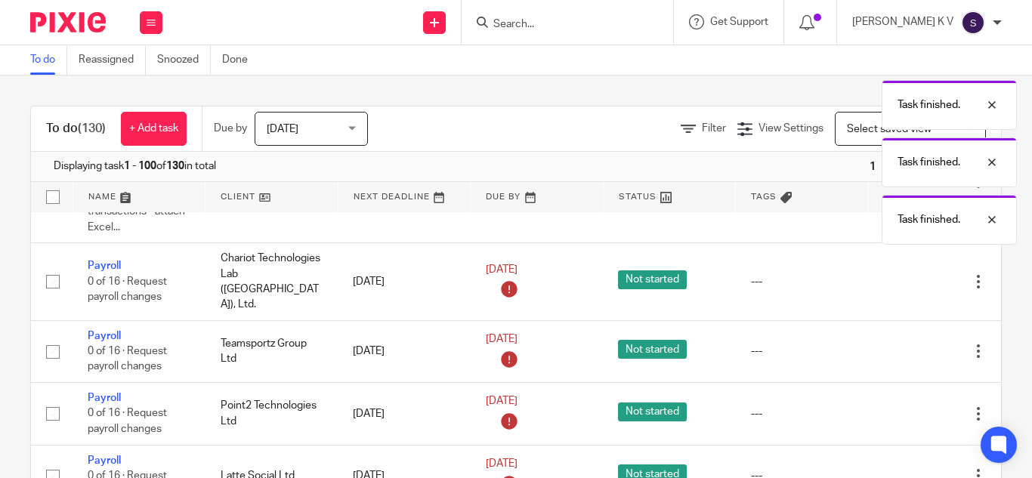
click at [900, 276] on icon at bounding box center [902, 281] width 15 height 15
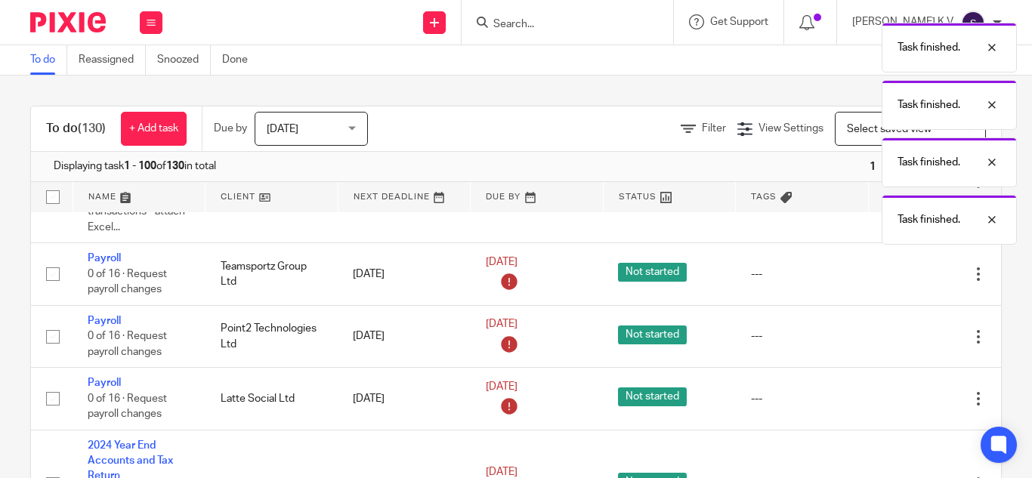
click at [900, 276] on icon at bounding box center [902, 274] width 15 height 15
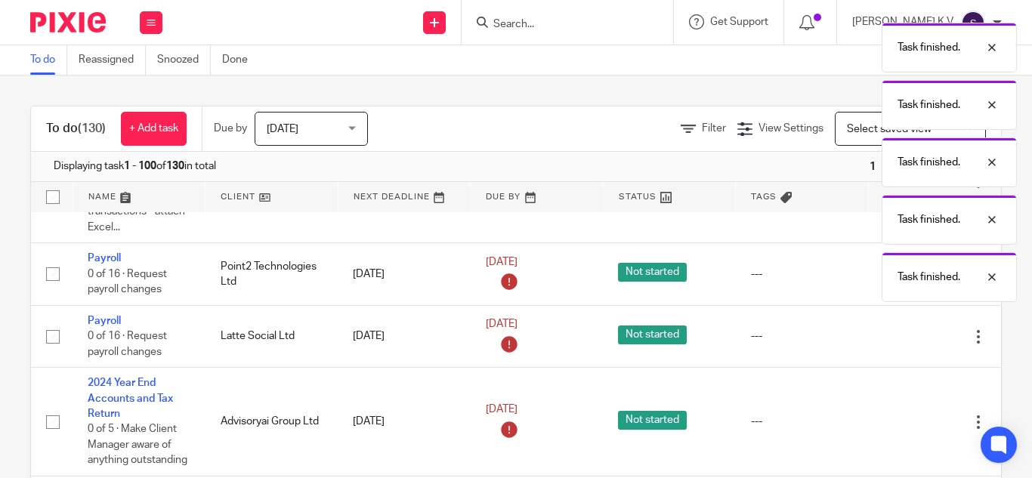
click at [900, 276] on p "Task finished." at bounding box center [928, 277] width 63 height 15
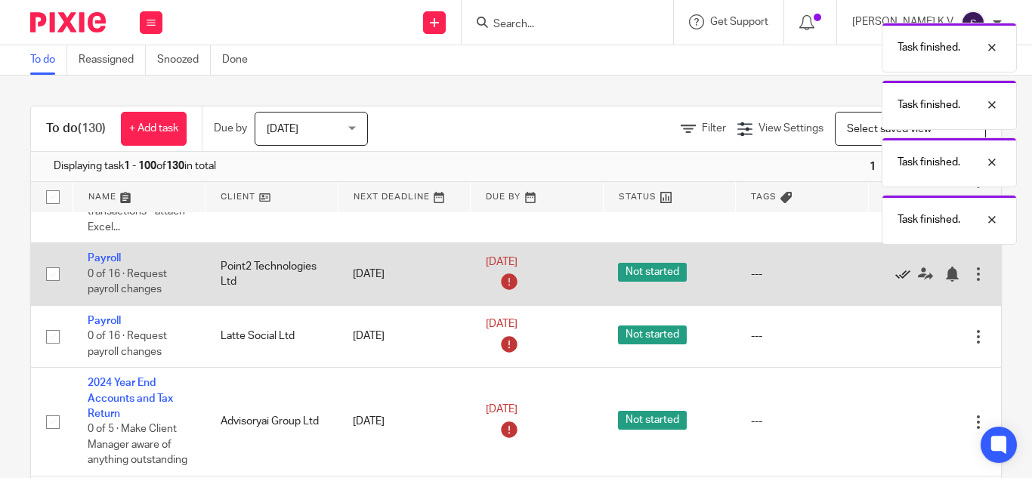
click at [900, 276] on icon at bounding box center [902, 274] width 15 height 15
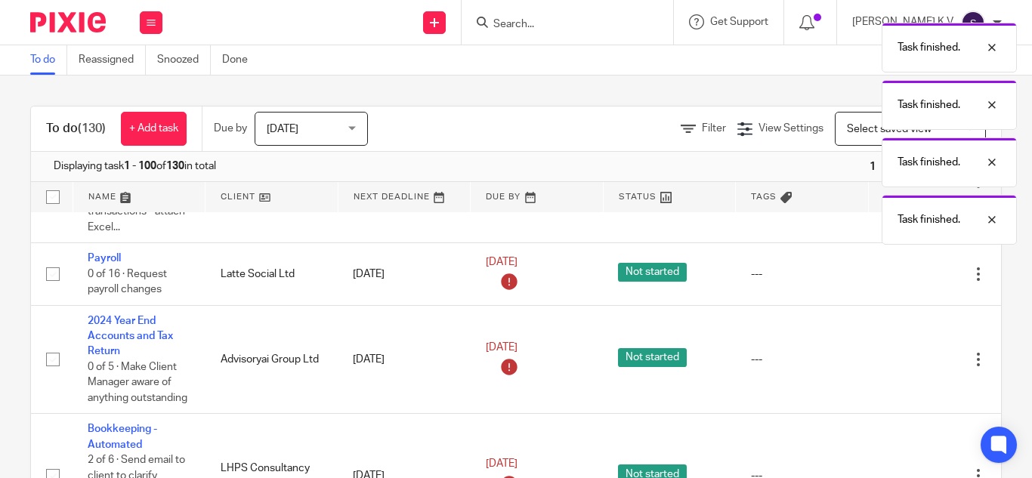
click at [900, 276] on icon at bounding box center [902, 274] width 15 height 15
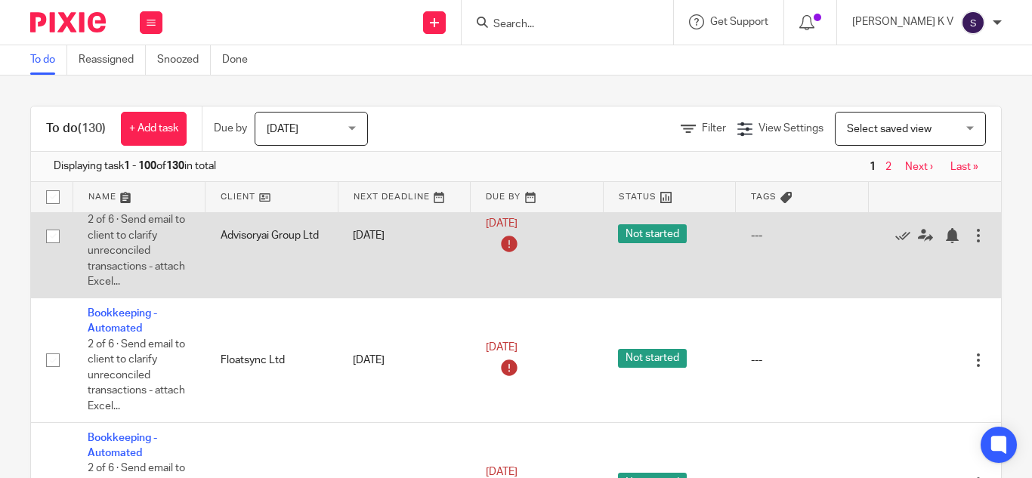
scroll to position [4230, 0]
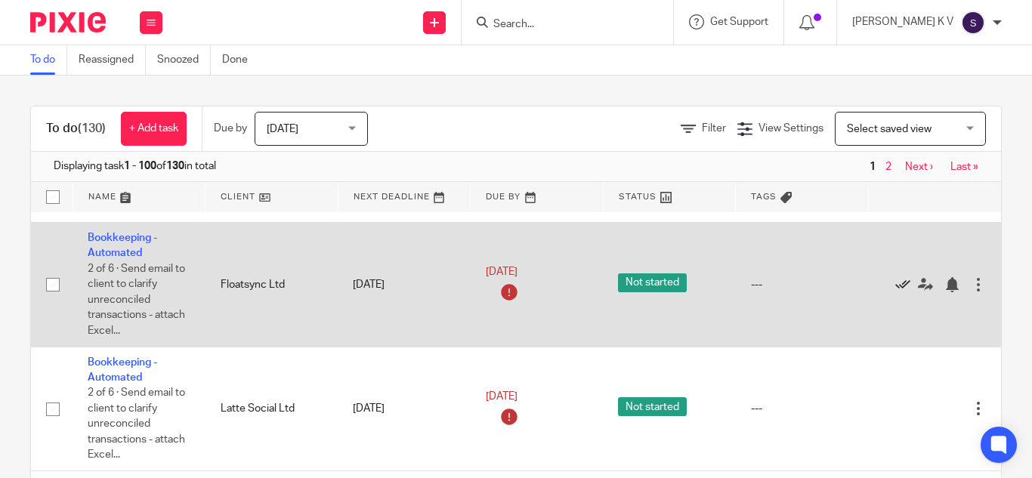
click at [895, 284] on icon at bounding box center [902, 284] width 15 height 15
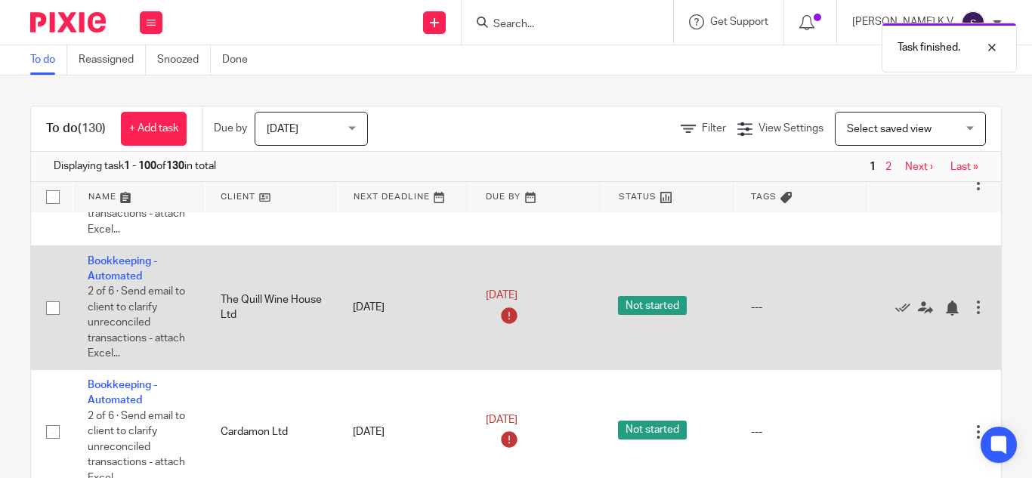
scroll to position [4381, 0]
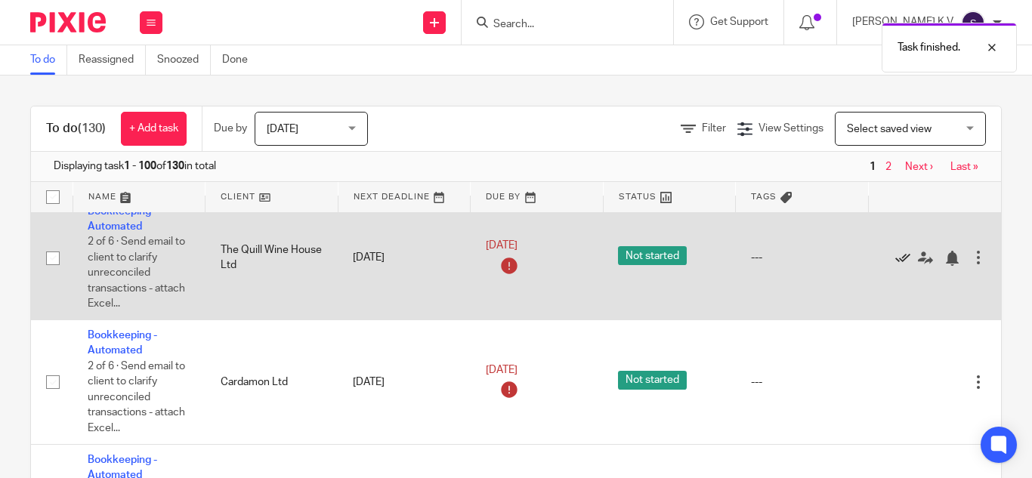
click at [897, 258] on icon at bounding box center [902, 258] width 15 height 15
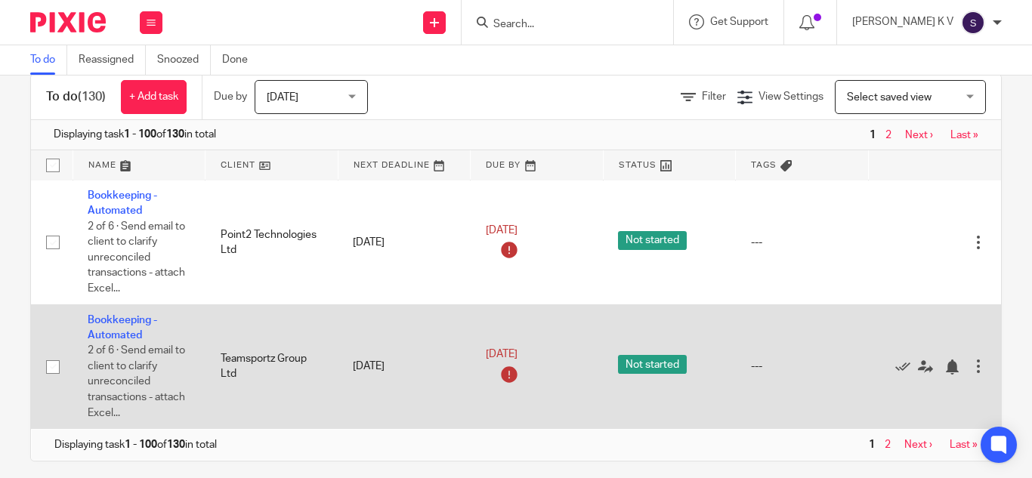
scroll to position [45, 0]
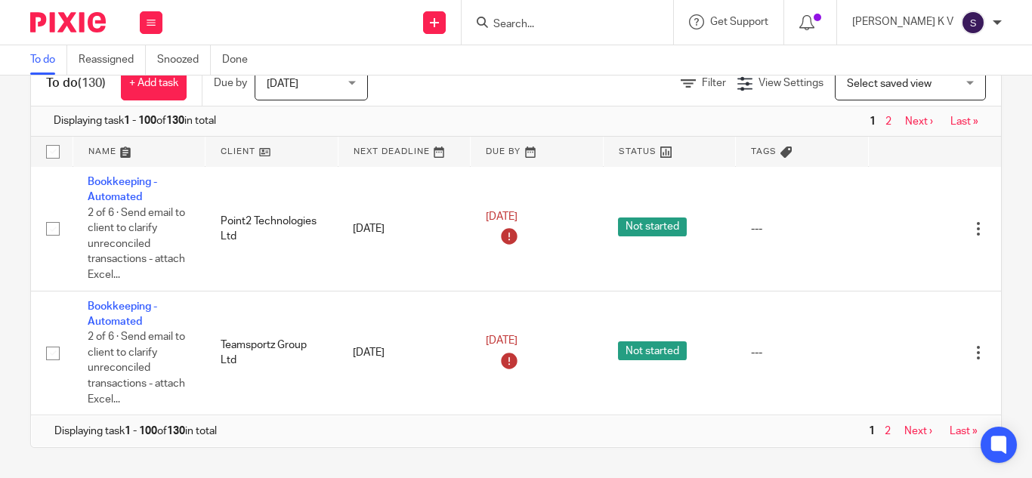
click at [915, 426] on link "Next ›" at bounding box center [918, 431] width 28 height 11
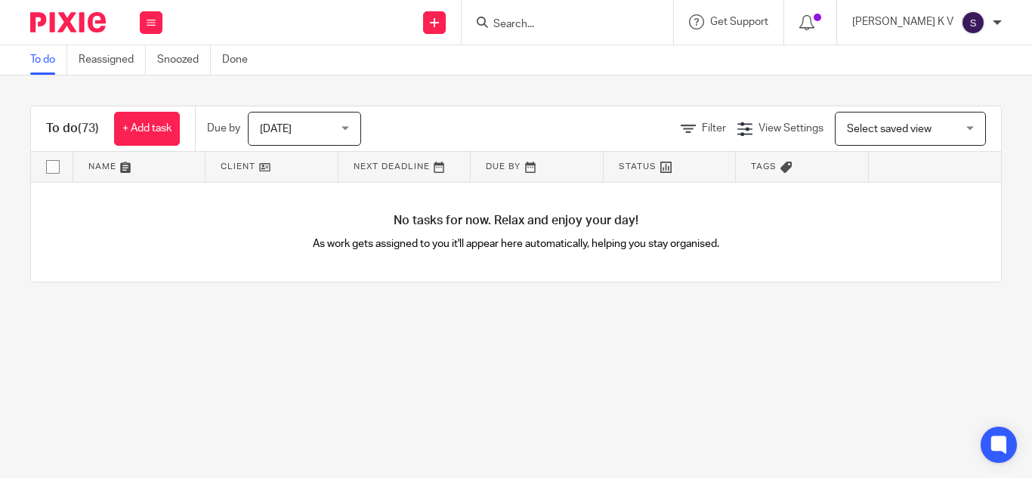
click at [84, 126] on span "(73)" at bounding box center [88, 128] width 21 height 12
click at [78, 128] on h1 "To do (73)" at bounding box center [72, 129] width 53 height 16
click at [39, 52] on link "To do" at bounding box center [48, 59] width 37 height 29
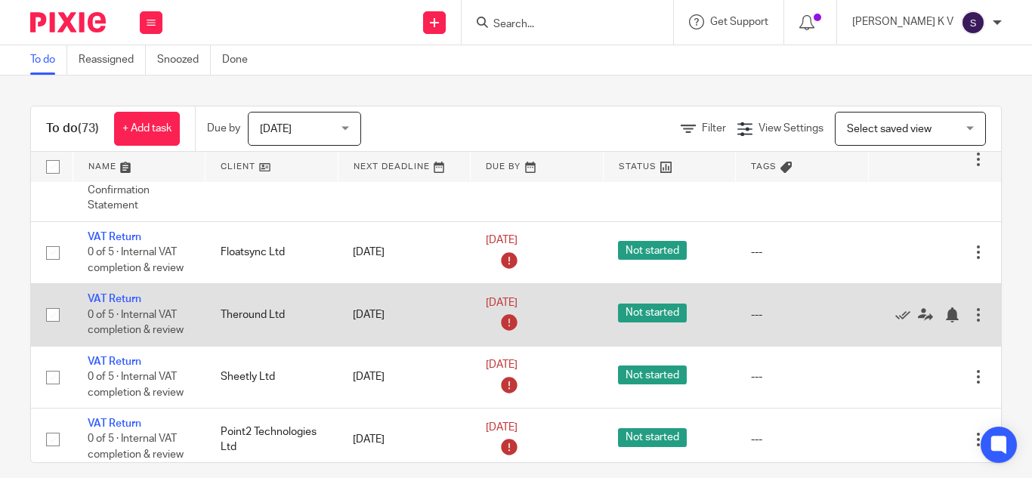
scroll to position [6194, 0]
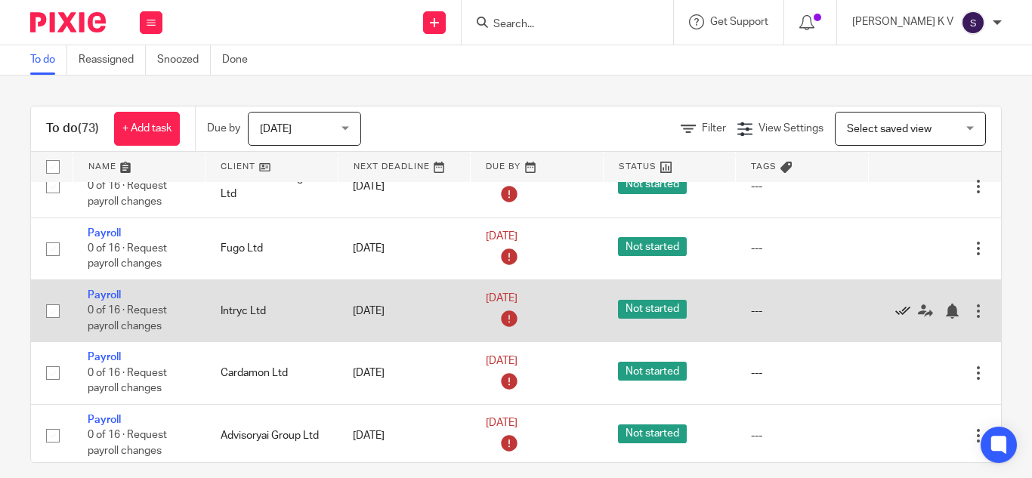
click at [899, 310] on icon at bounding box center [902, 311] width 15 height 15
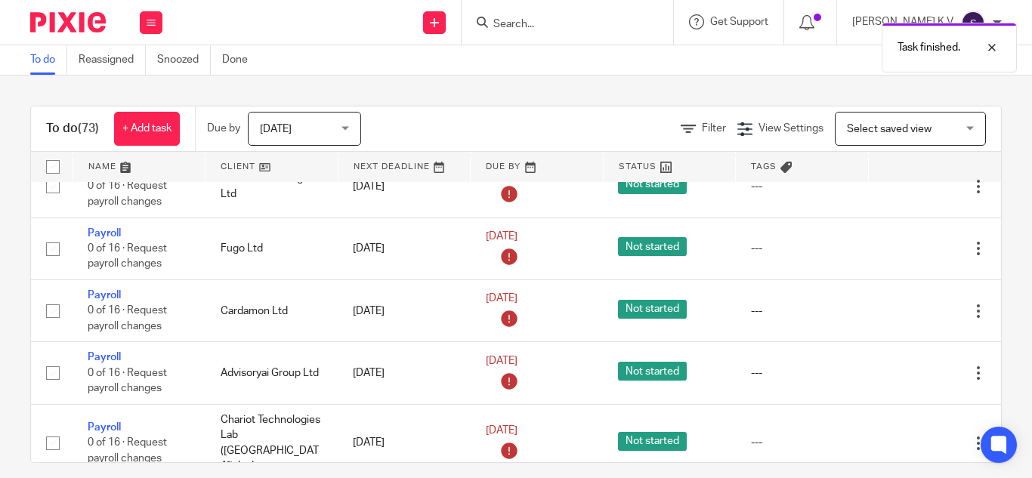
click at [899, 310] on icon at bounding box center [902, 311] width 15 height 15
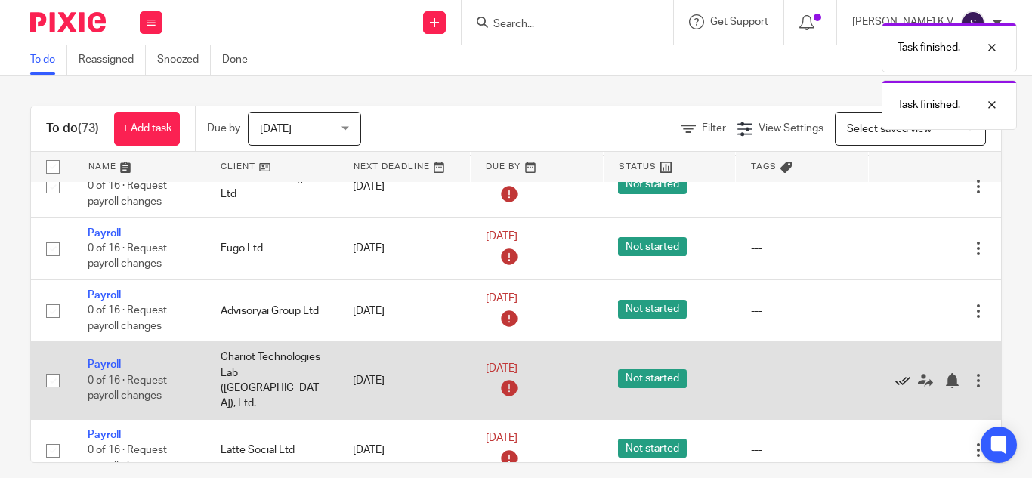
click at [897, 373] on icon at bounding box center [902, 380] width 15 height 15
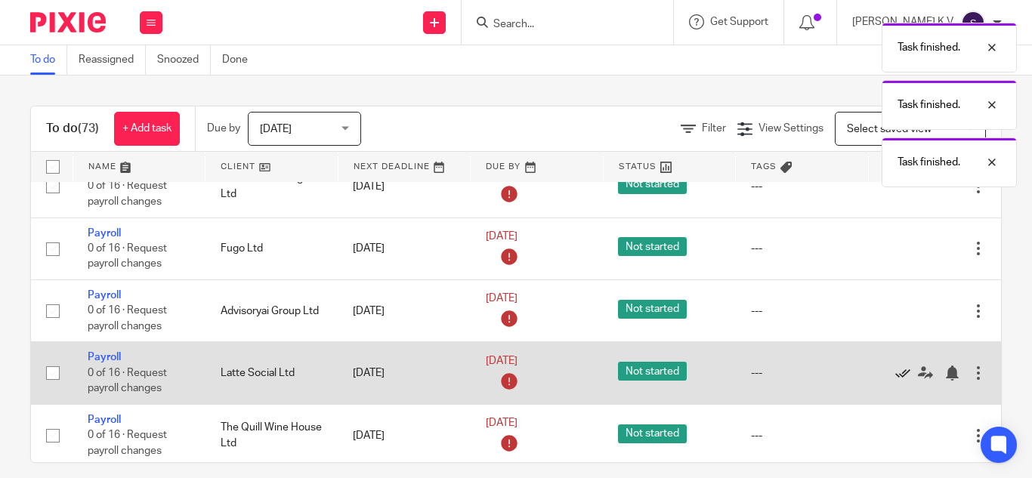
click at [898, 377] on icon at bounding box center [902, 373] width 15 height 15
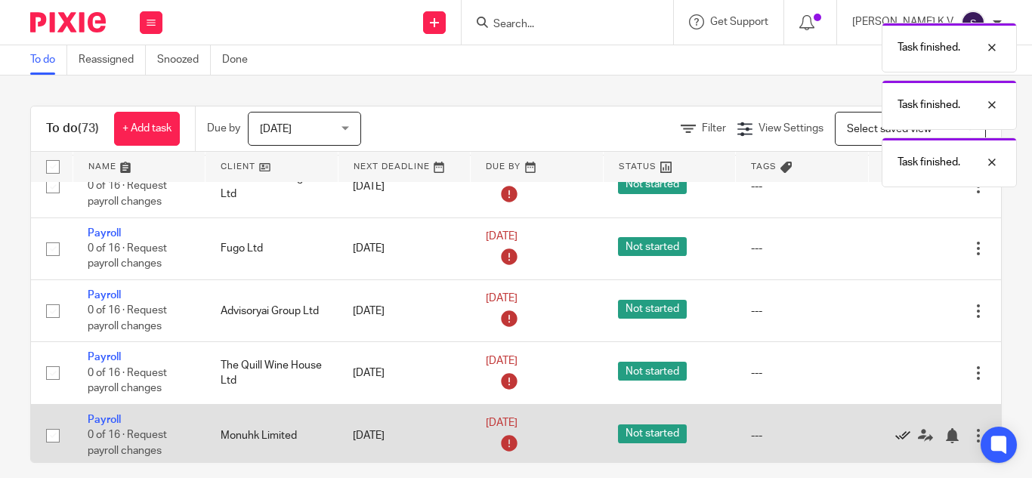
click at [897, 437] on icon at bounding box center [902, 435] width 15 height 15
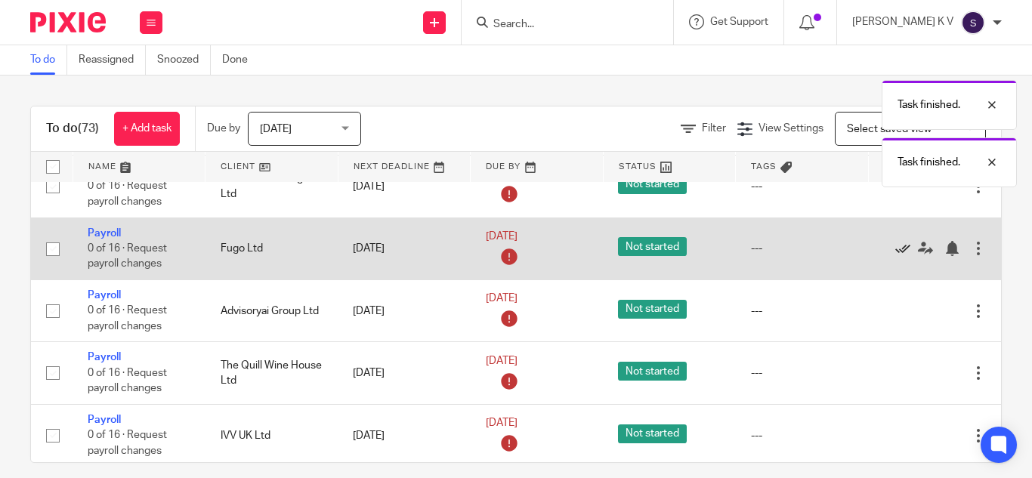
click at [901, 254] on icon at bounding box center [902, 248] width 15 height 15
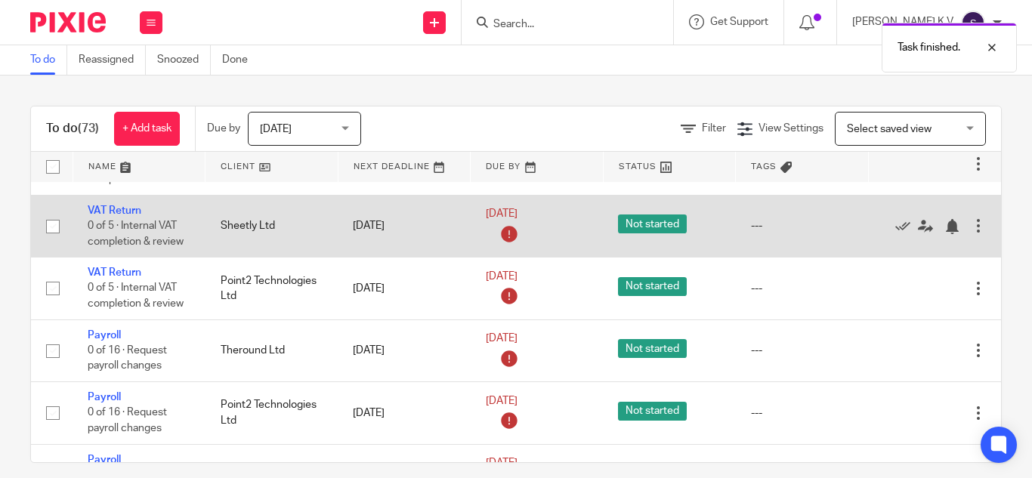
scroll to position [5892, 0]
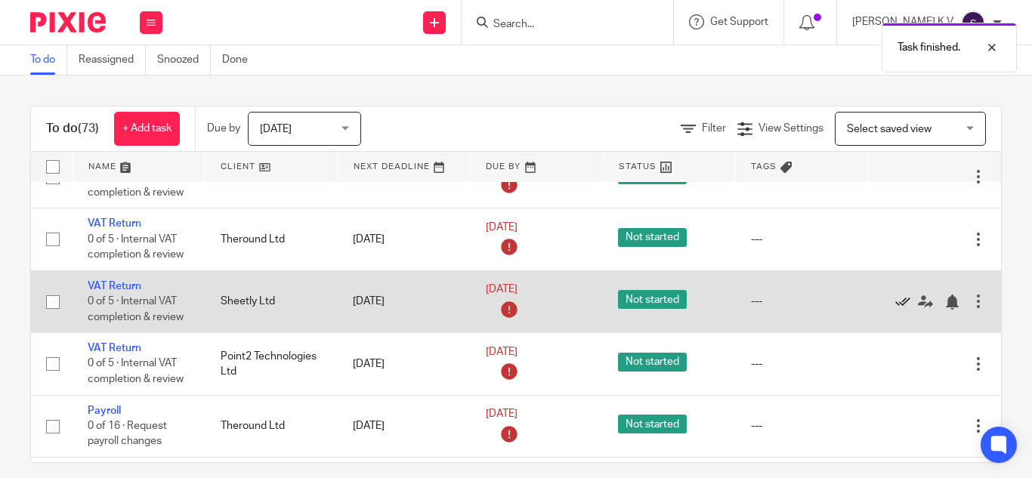
click at [895, 304] on icon at bounding box center [902, 302] width 15 height 15
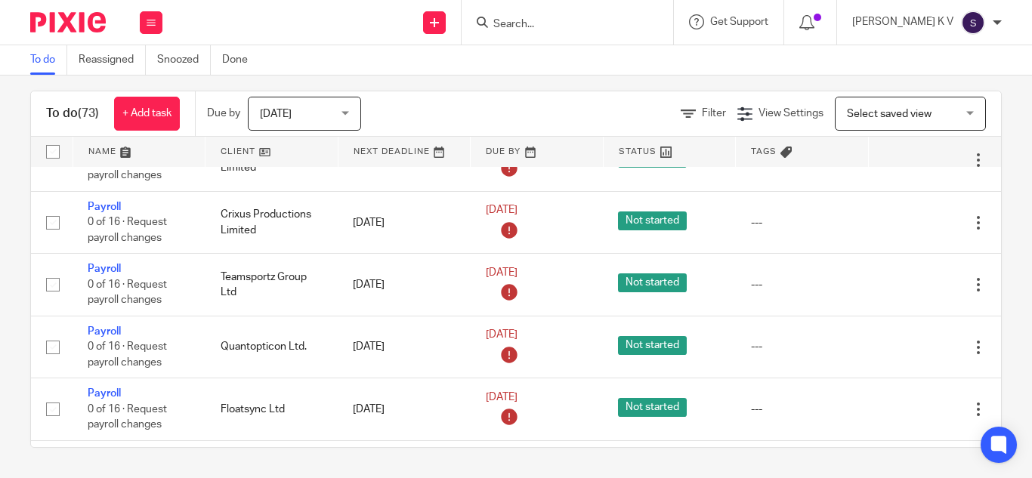
scroll to position [5890, 0]
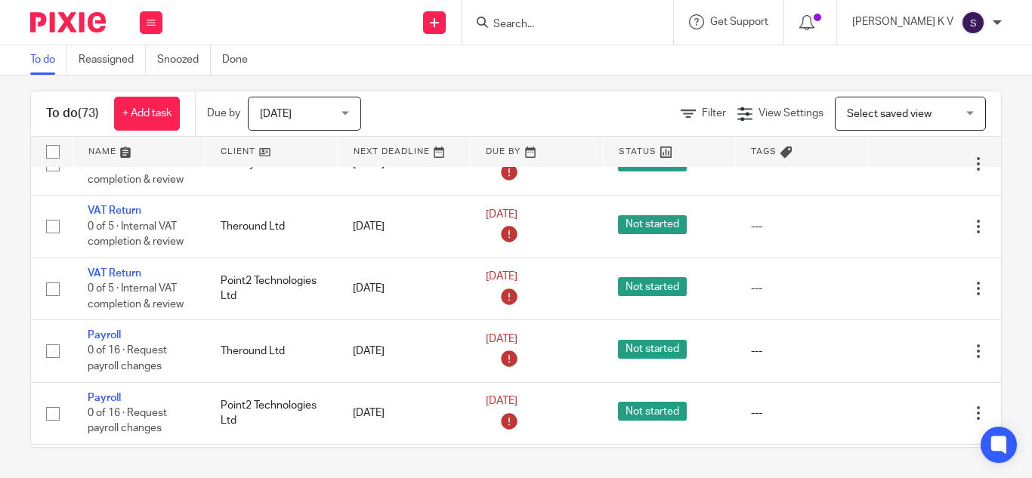
click at [47, 60] on link "To do" at bounding box center [48, 59] width 37 height 29
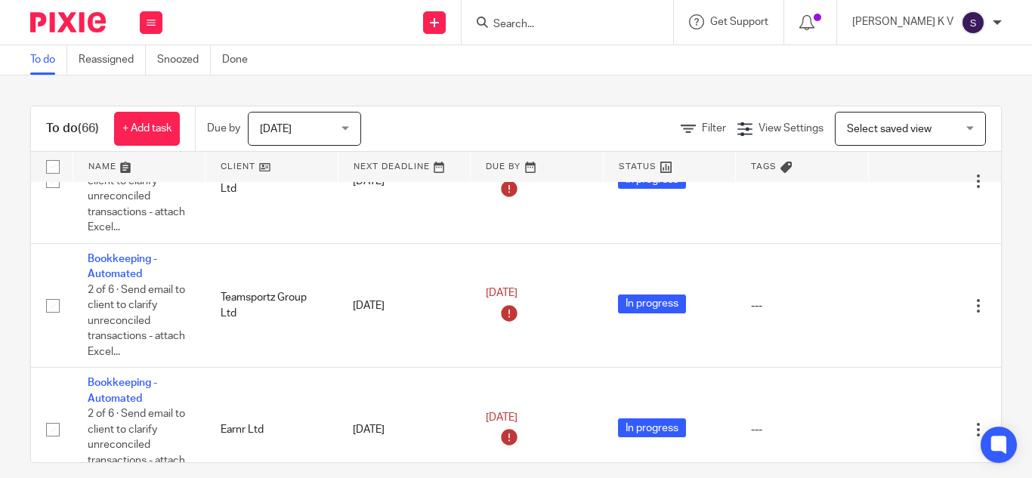
scroll to position [982, 0]
